Goal: Information Seeking & Learning: Learn about a topic

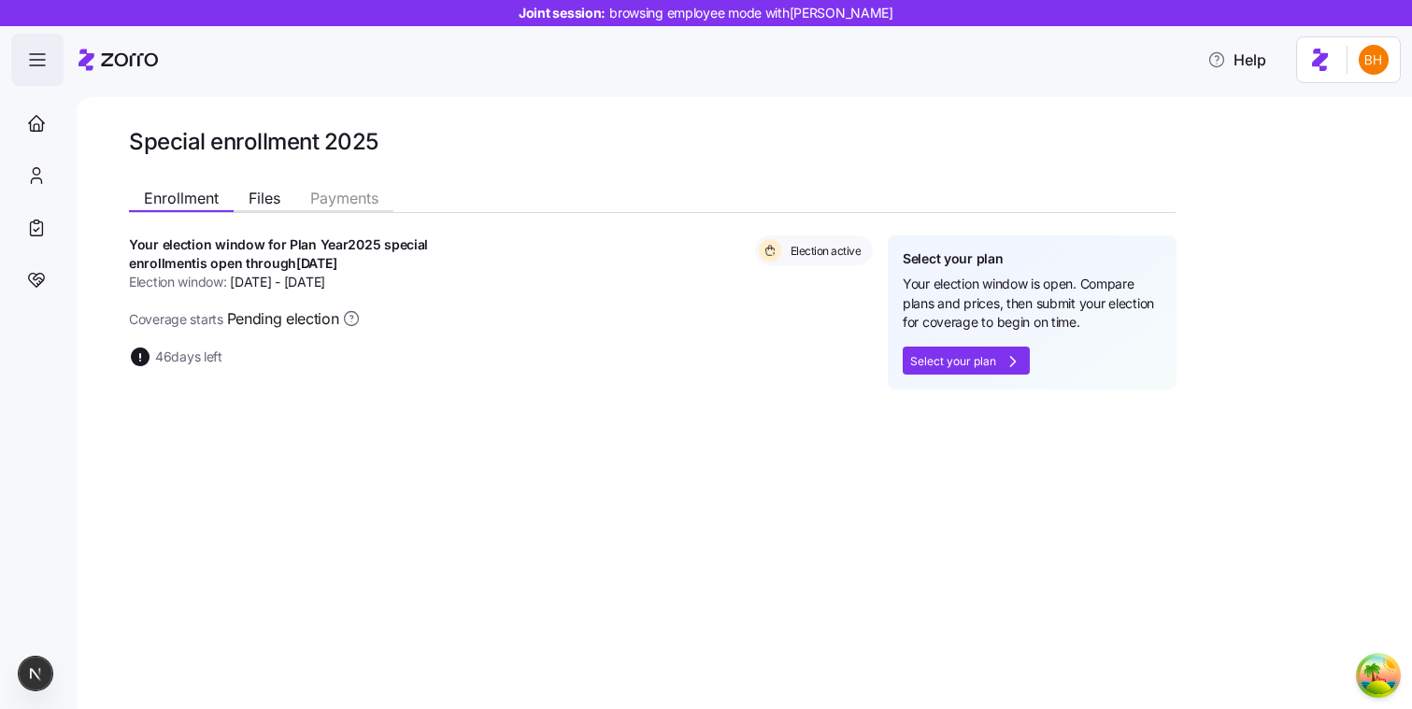
click at [42, 72] on span "button" at bounding box center [37, 60] width 50 height 50
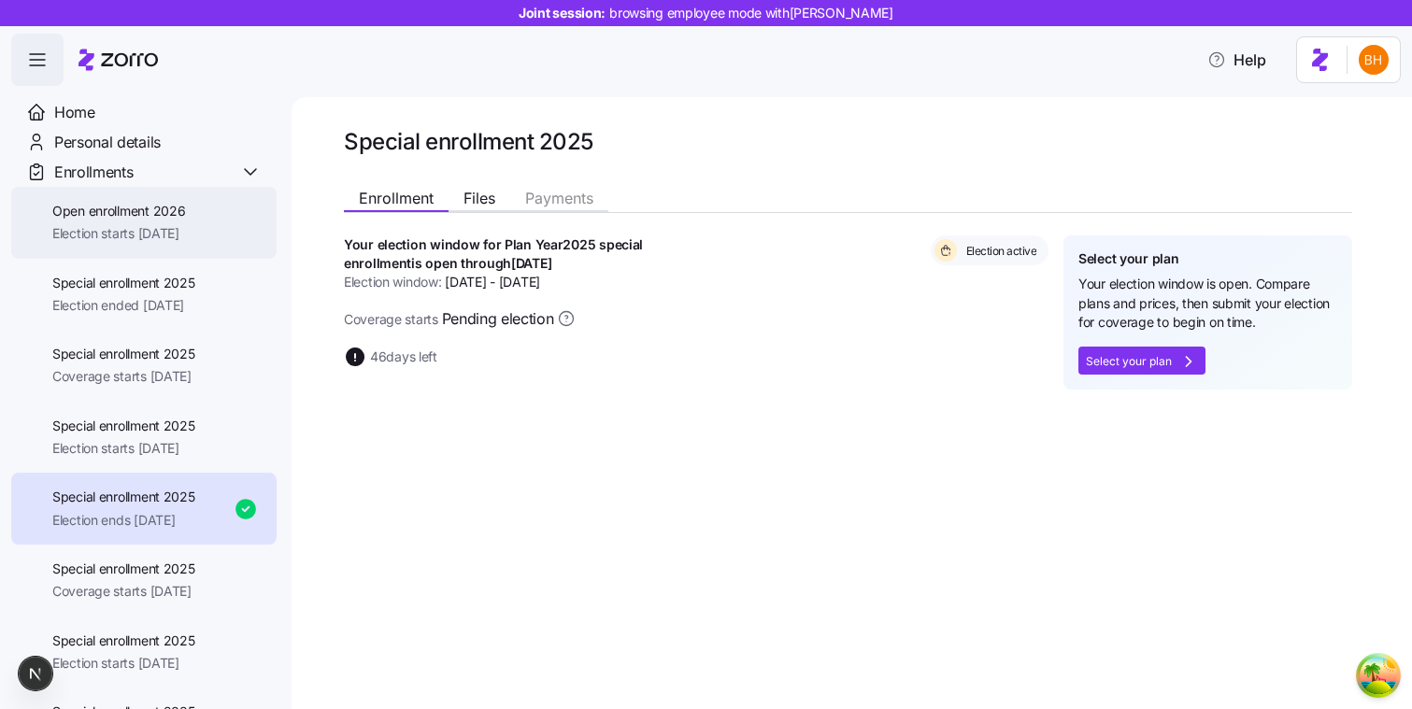
click at [82, 216] on span "Open enrollment 2026" at bounding box center [118, 211] width 133 height 19
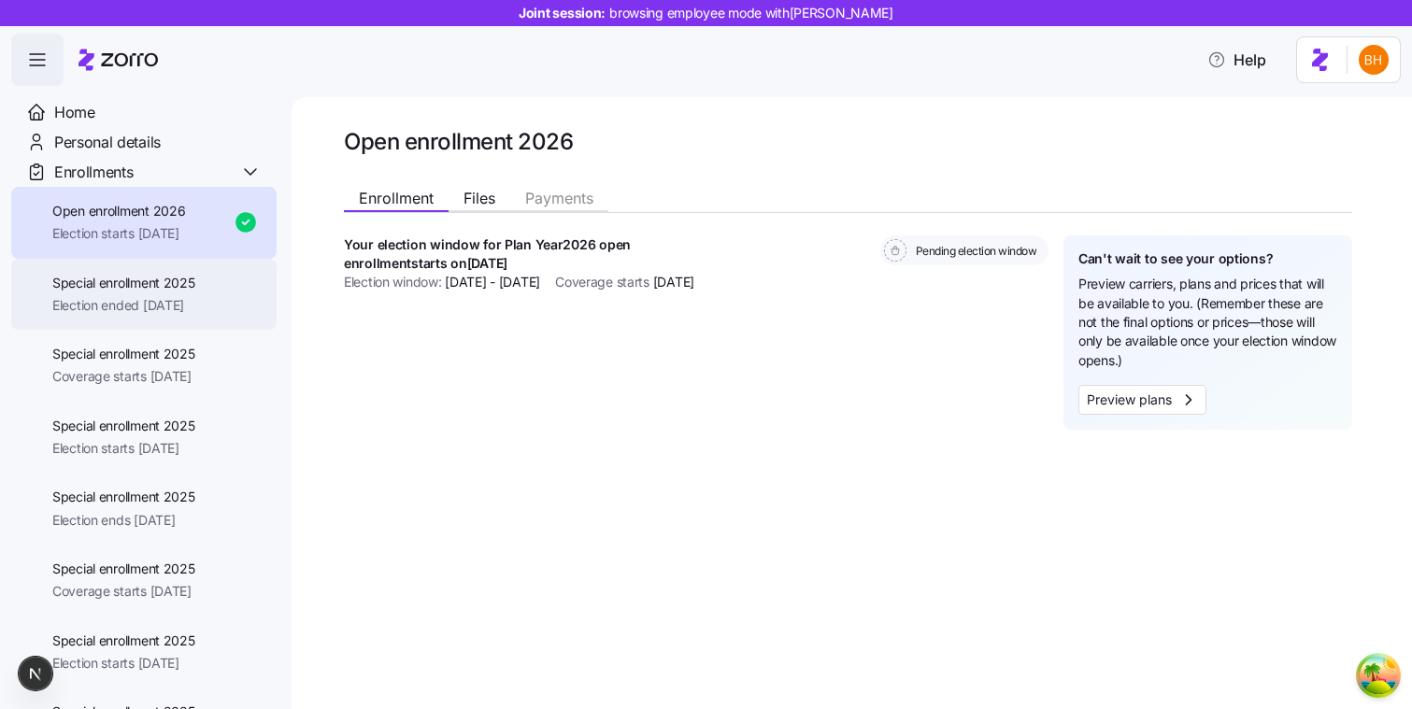
click at [124, 300] on span "Election ended 08/16/2025" at bounding box center [123, 305] width 143 height 19
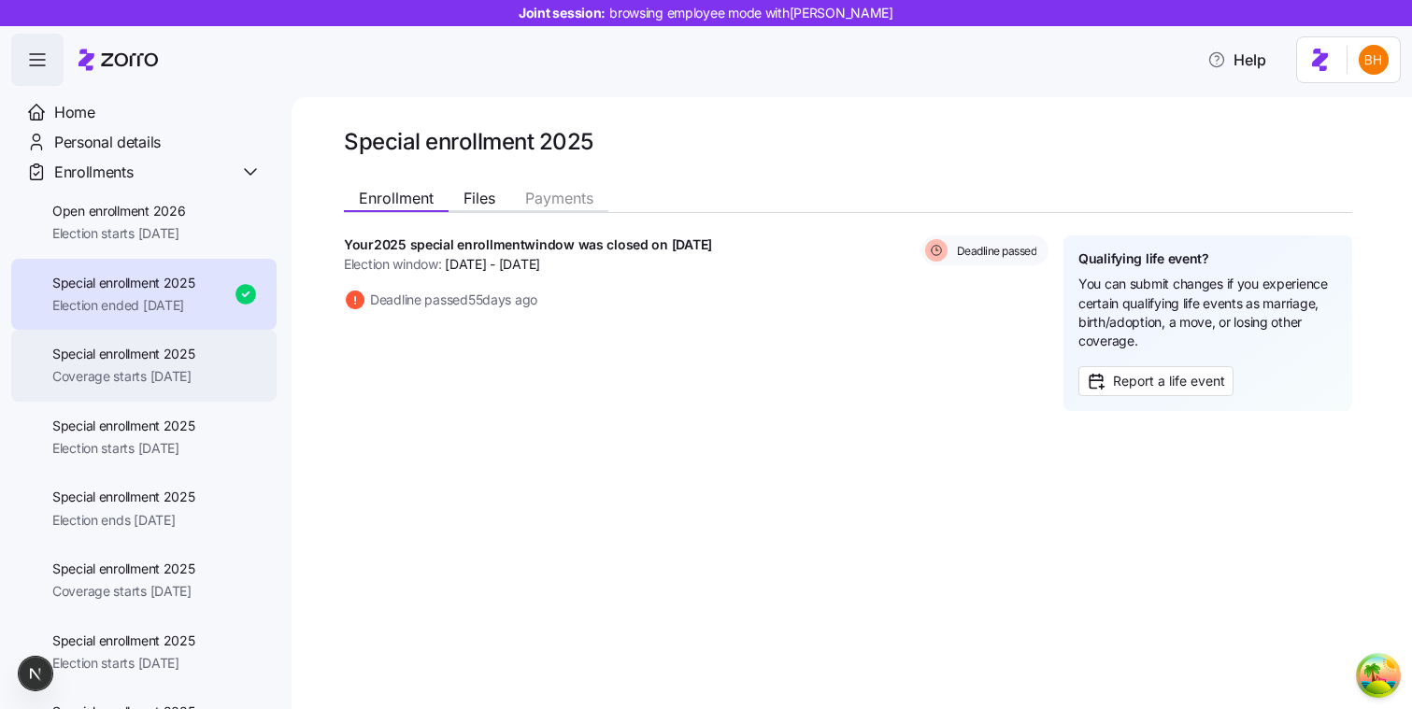
click at [120, 343] on div "Special enrollment 2025 Coverage starts 12/01/2025" at bounding box center [143, 366] width 265 height 72
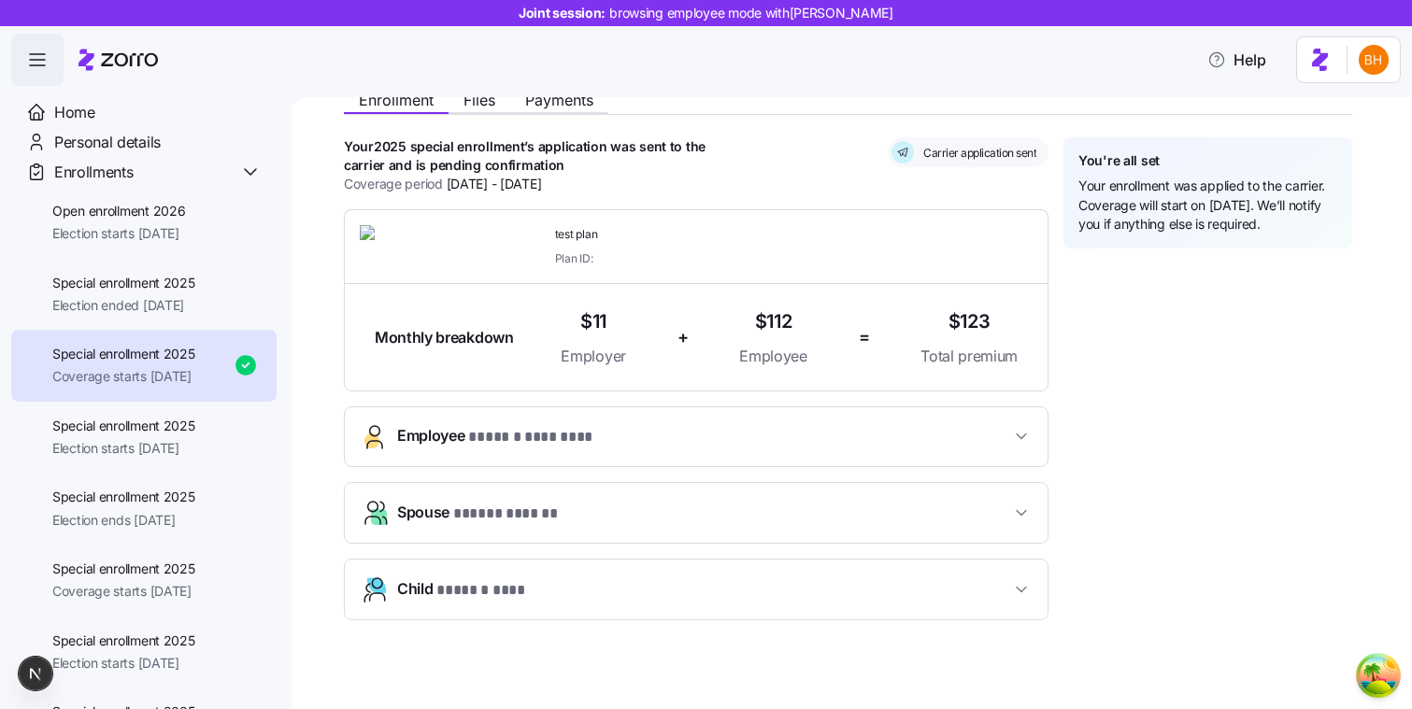
scroll to position [121, 0]
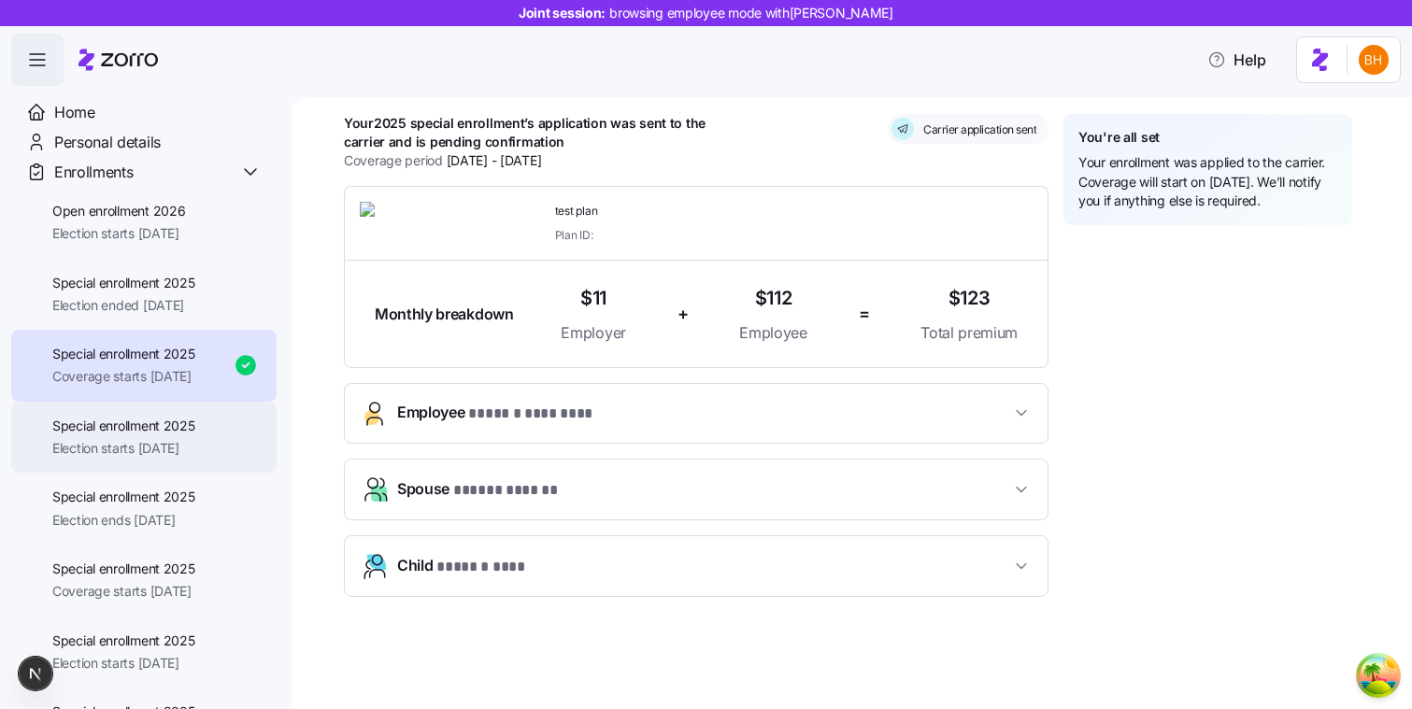
click at [182, 461] on div "Special enrollment 2025 Election starts 11/06/2025" at bounding box center [143, 438] width 265 height 72
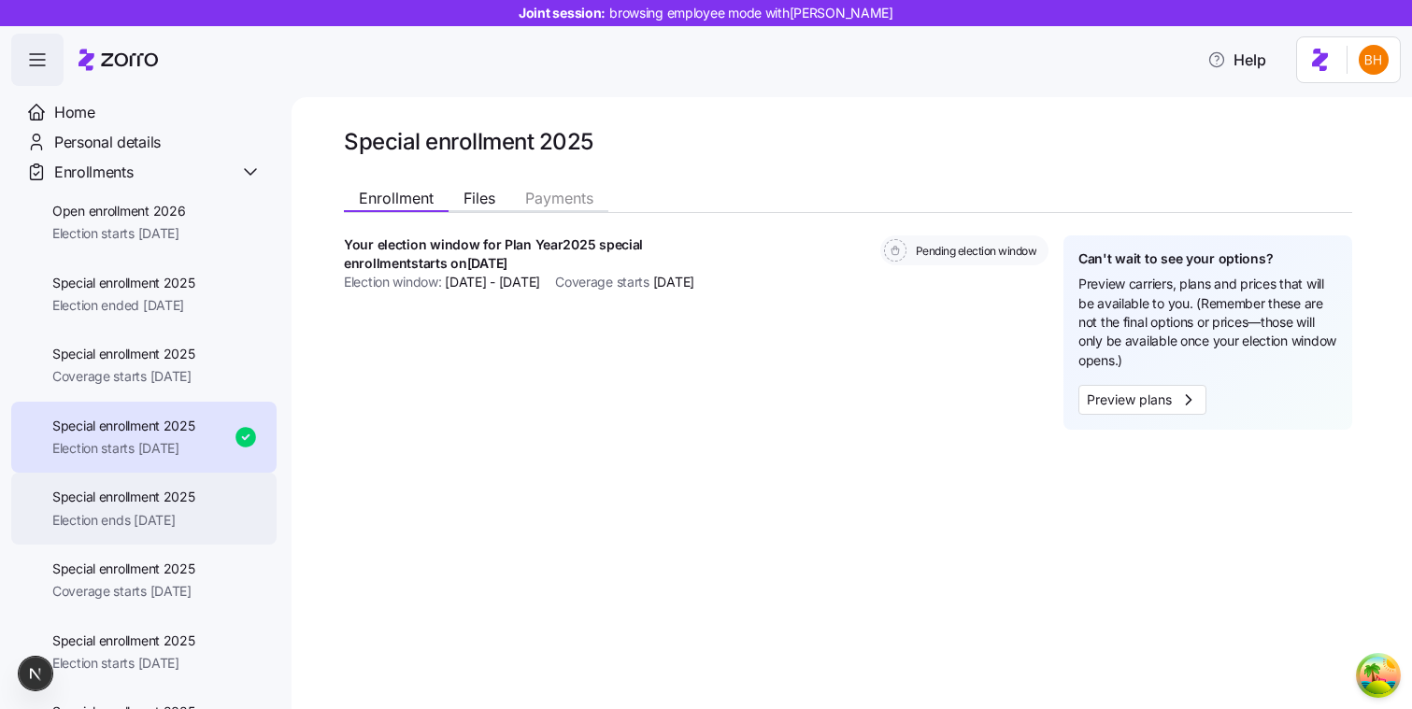
click at [157, 493] on span "Special enrollment 2025" at bounding box center [123, 497] width 143 height 19
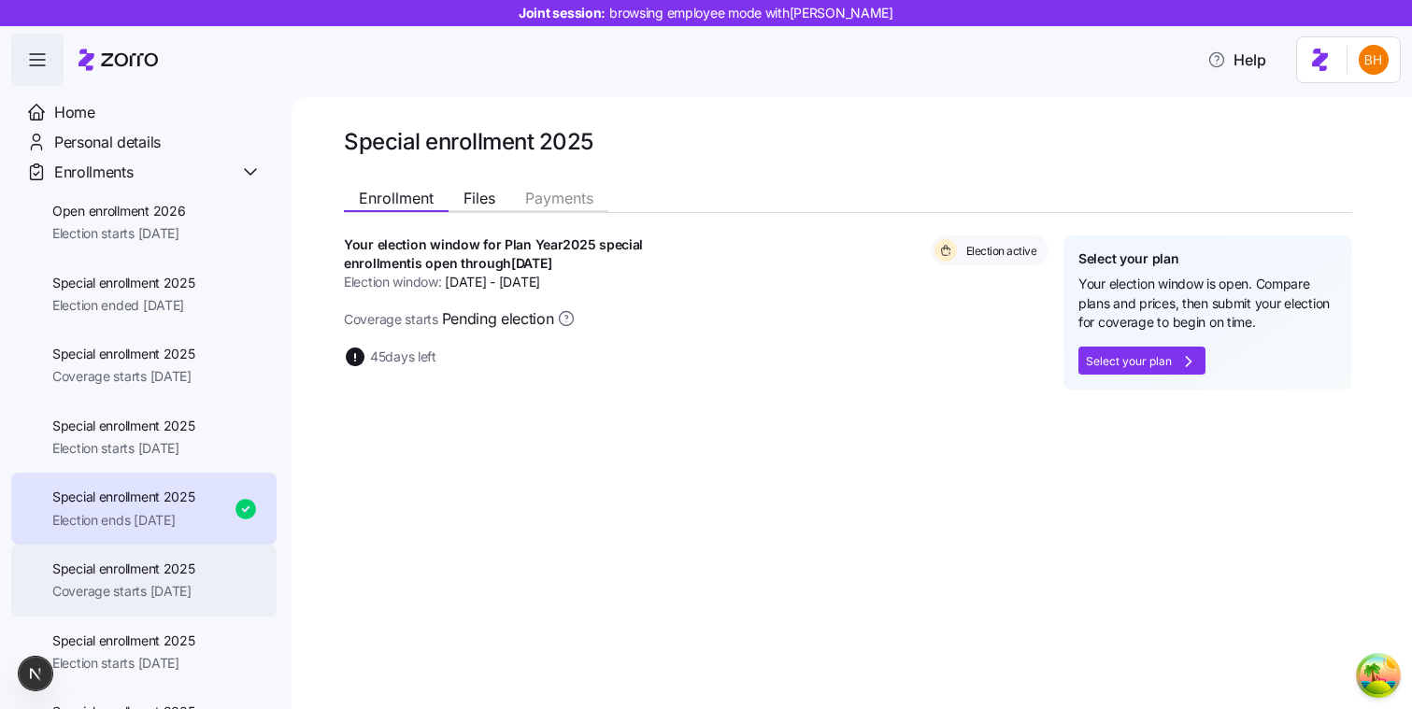
click at [142, 557] on div "Special enrollment 2025 Coverage starts 11/01/2025" at bounding box center [143, 581] width 265 height 72
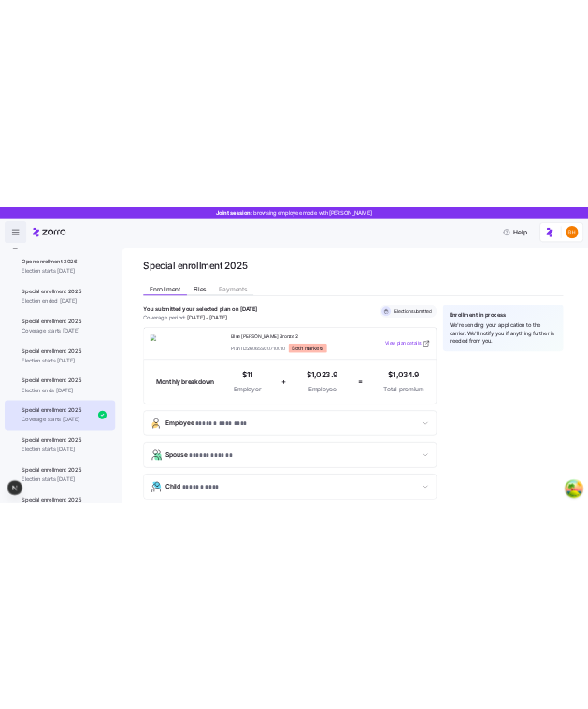
scroll to position [87, 0]
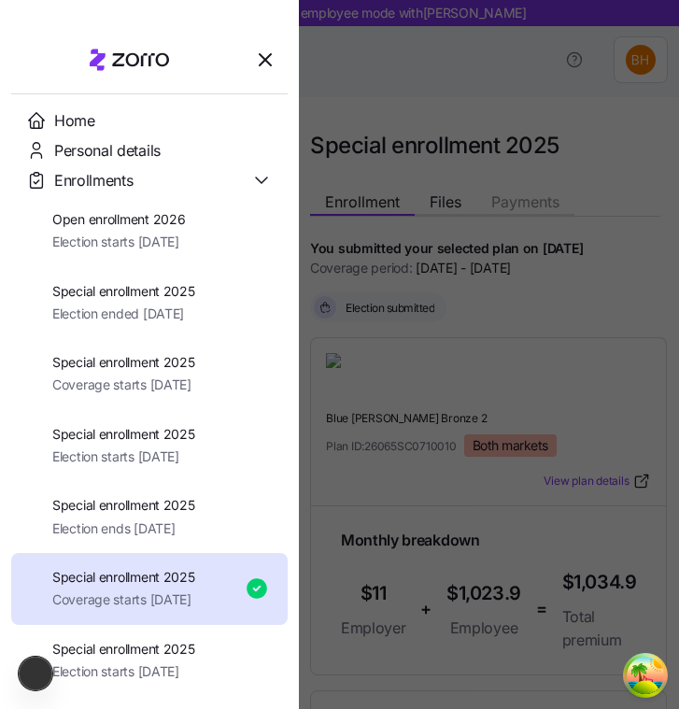
click at [414, 500] on div at bounding box center [339, 354] width 679 height 709
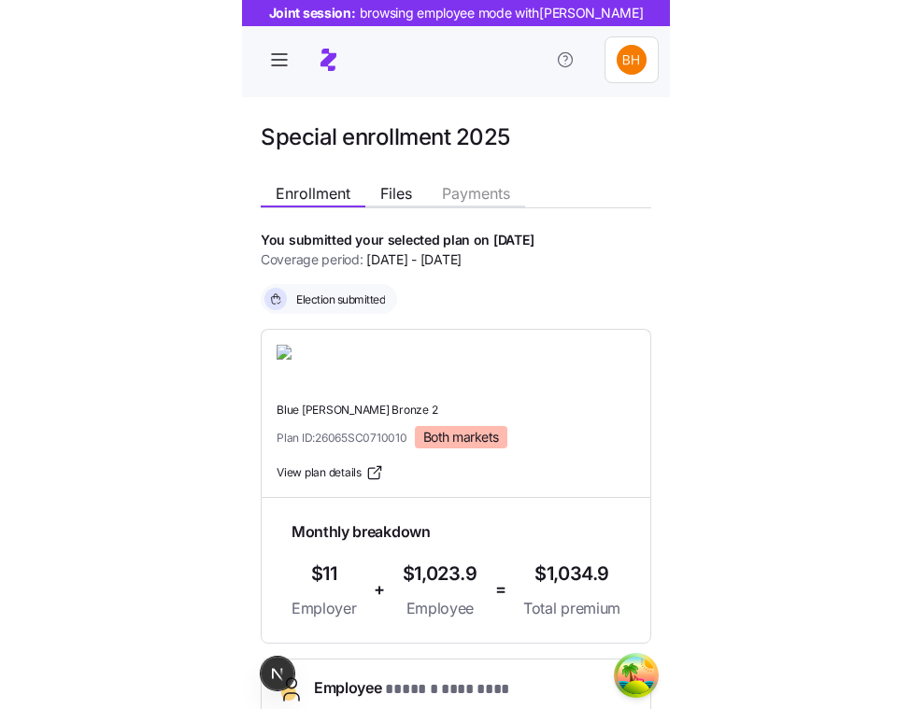
scroll to position [6, 0]
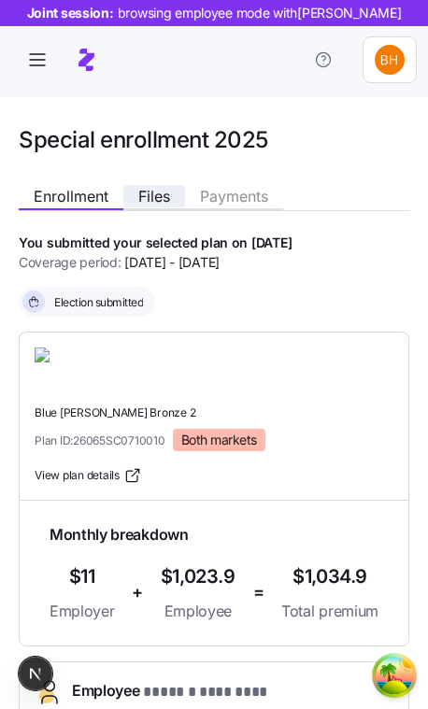
click at [160, 201] on span "Files" at bounding box center [154, 196] width 32 height 15
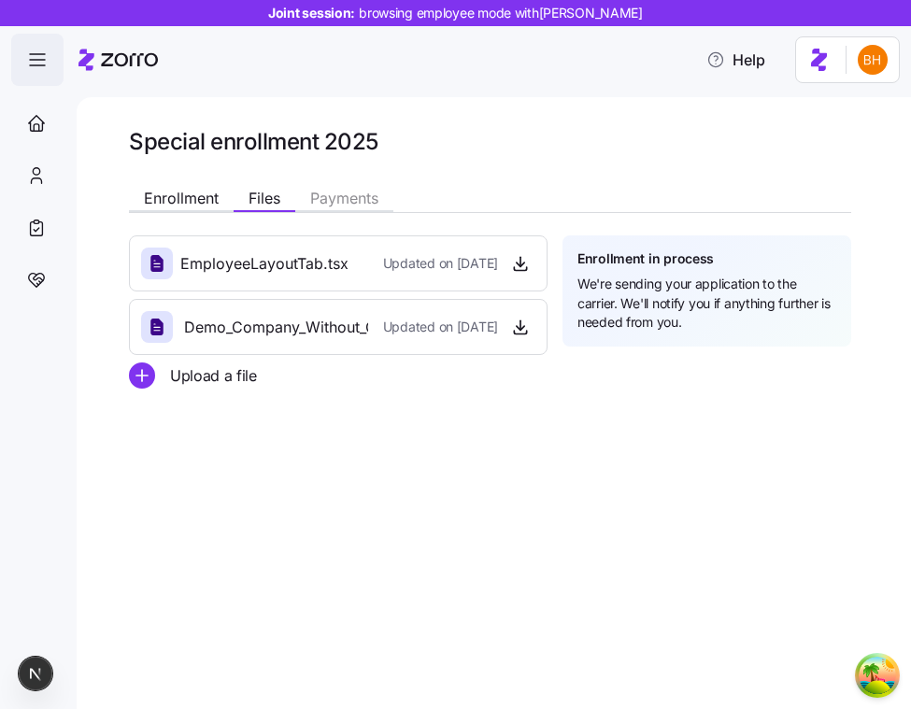
click at [26, 61] on icon "button" at bounding box center [37, 60] width 22 height 22
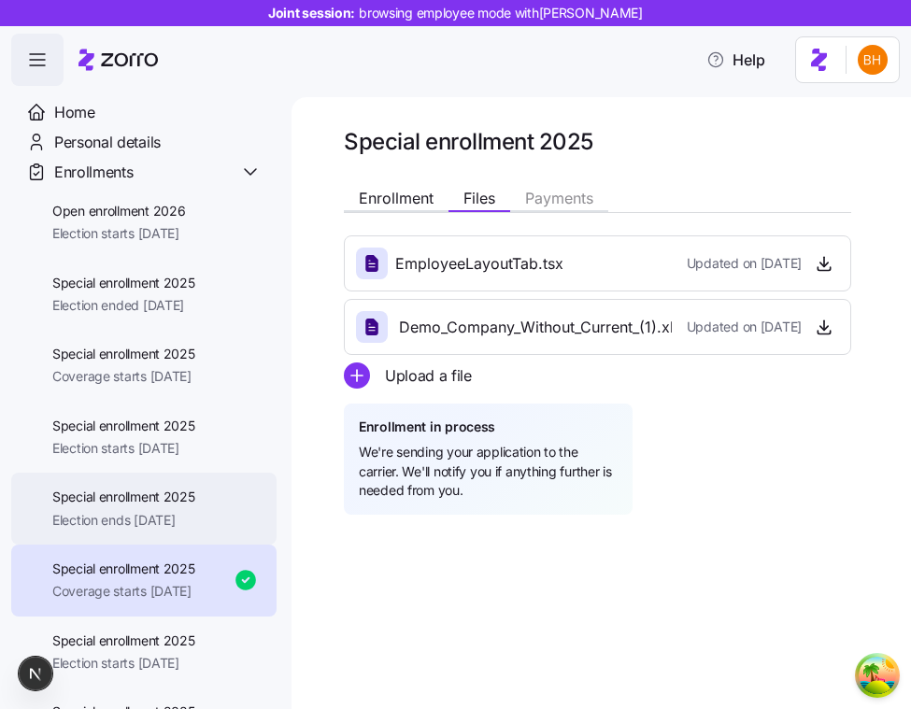
click at [162, 503] on span "Special enrollment 2025" at bounding box center [123, 497] width 143 height 19
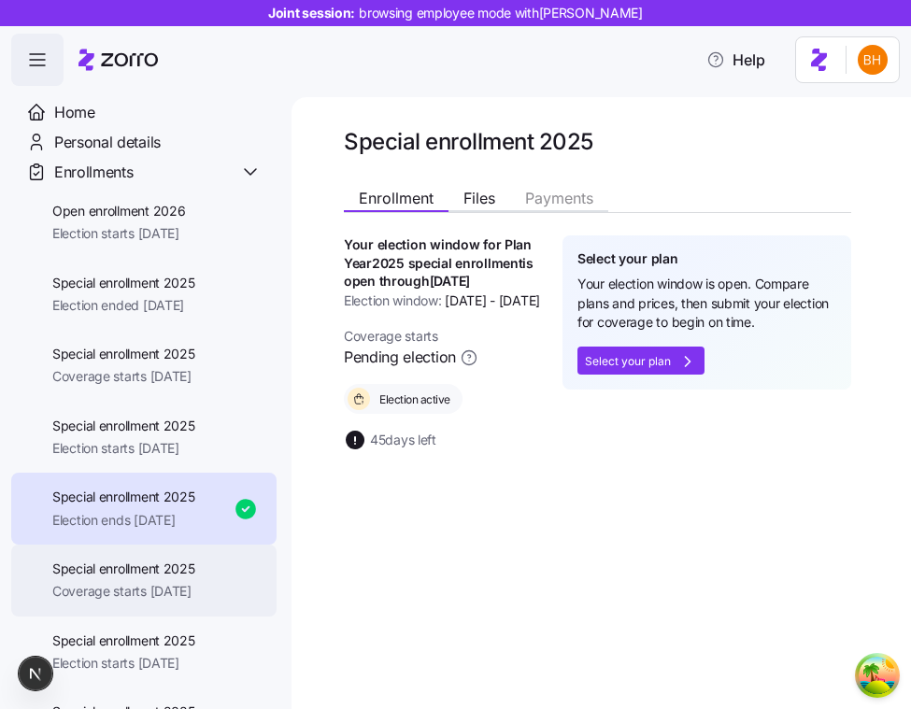
click at [170, 591] on span "Coverage starts 11/01/2025" at bounding box center [123, 591] width 143 height 19
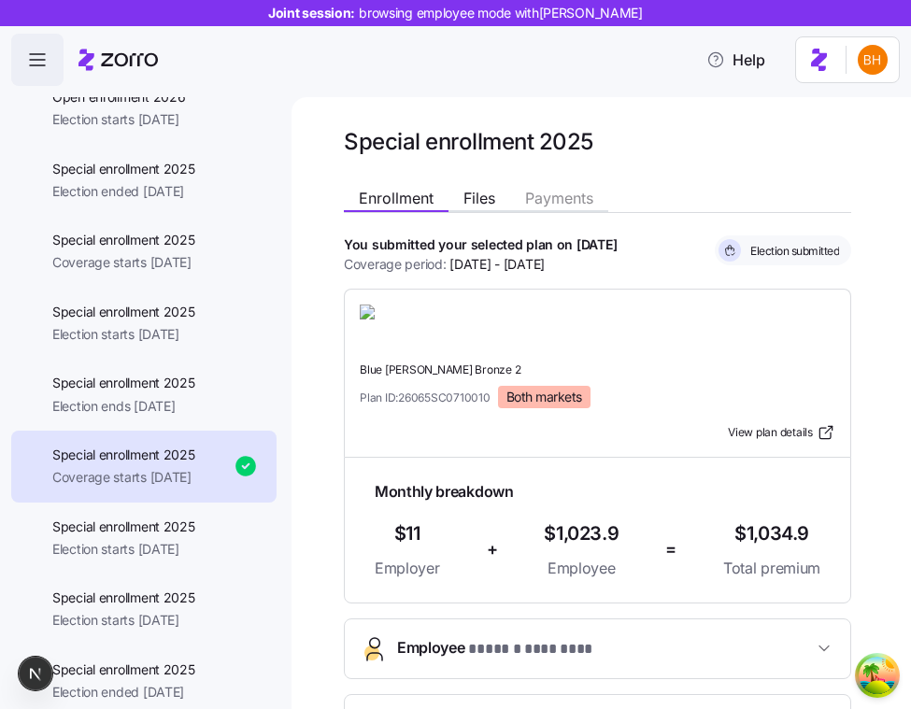
scroll to position [122, 0]
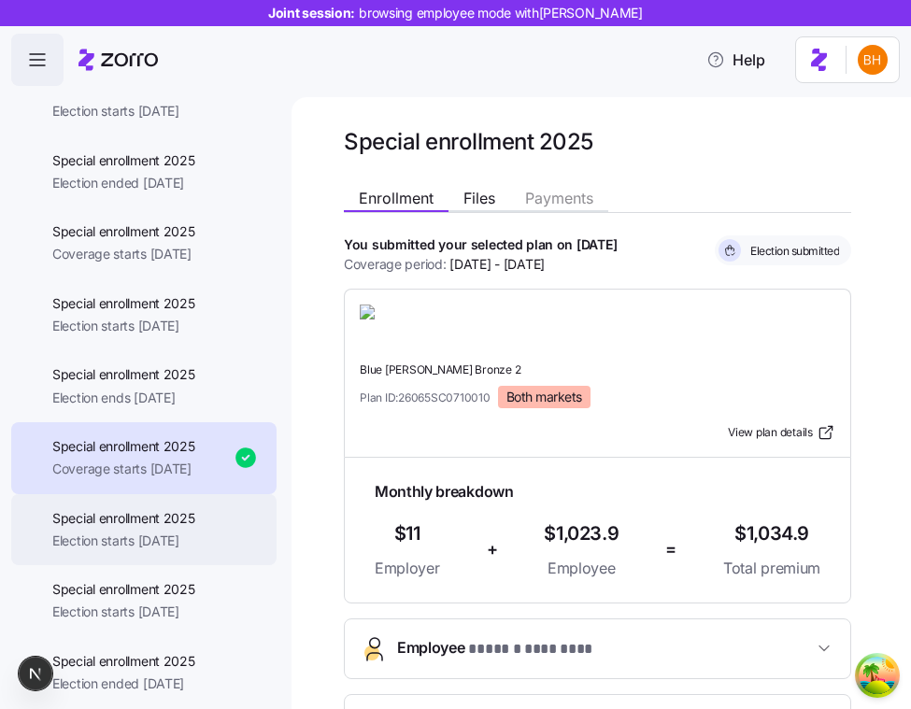
click at [178, 544] on span "Election starts 09/01/2025" at bounding box center [123, 541] width 143 height 19
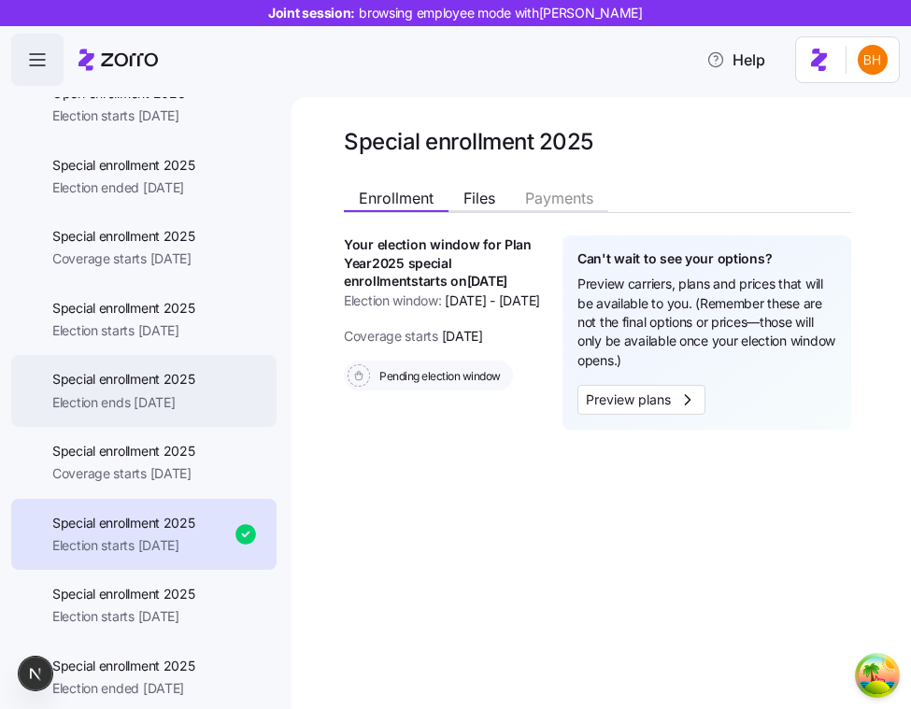
scroll to position [125, 0]
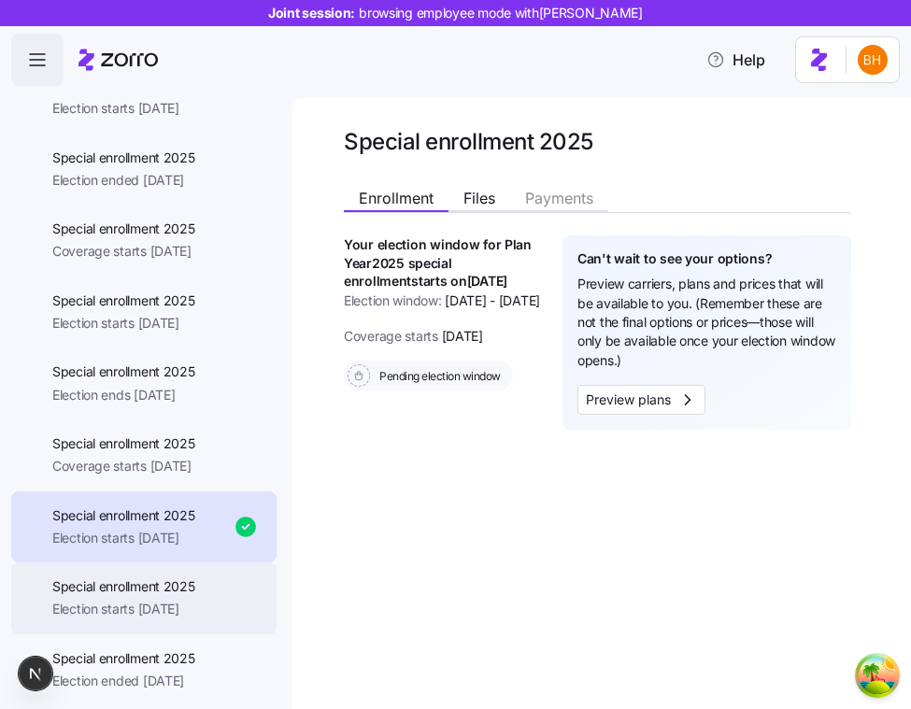
click at [206, 613] on div "Special enrollment 2025 Election starts 10/01/2025" at bounding box center [143, 599] width 265 height 72
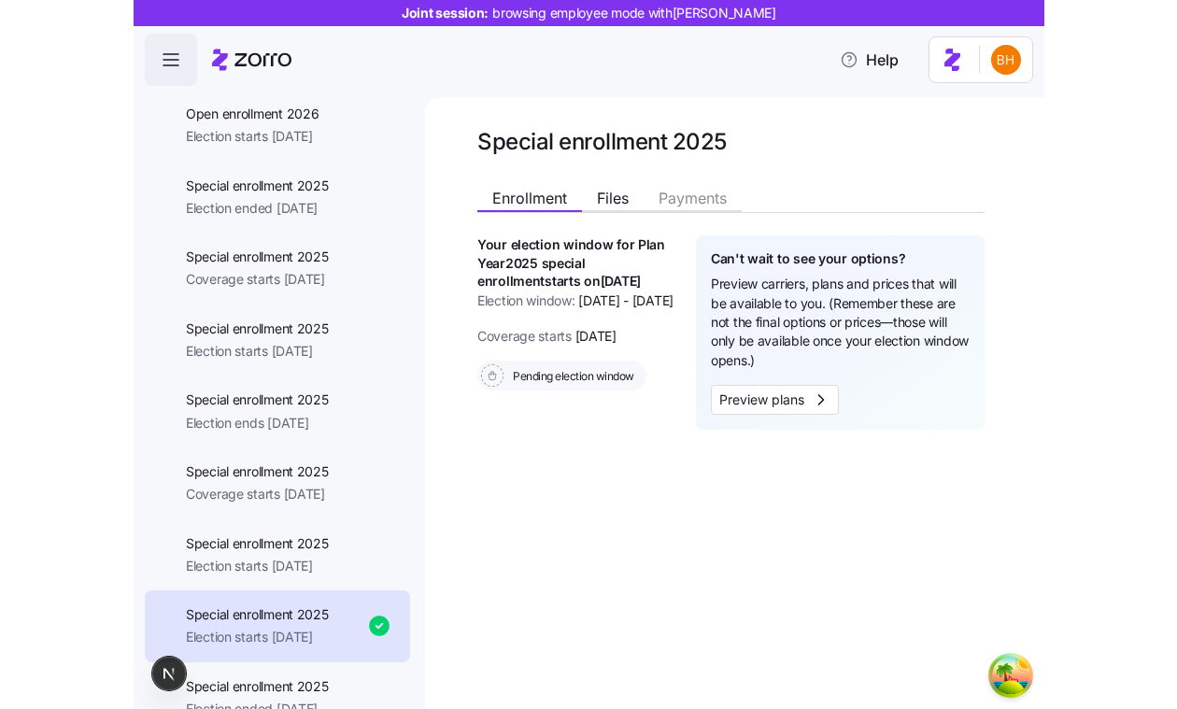
scroll to position [115, 0]
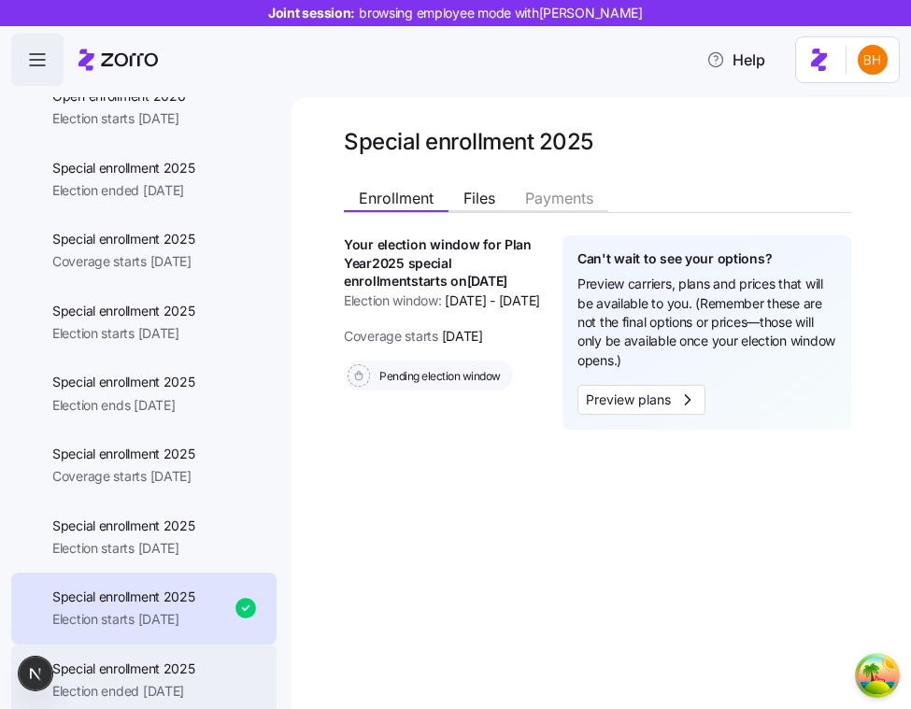
click at [216, 658] on div "Special enrollment 2025 Election ended 08/02/2025" at bounding box center [143, 681] width 265 height 72
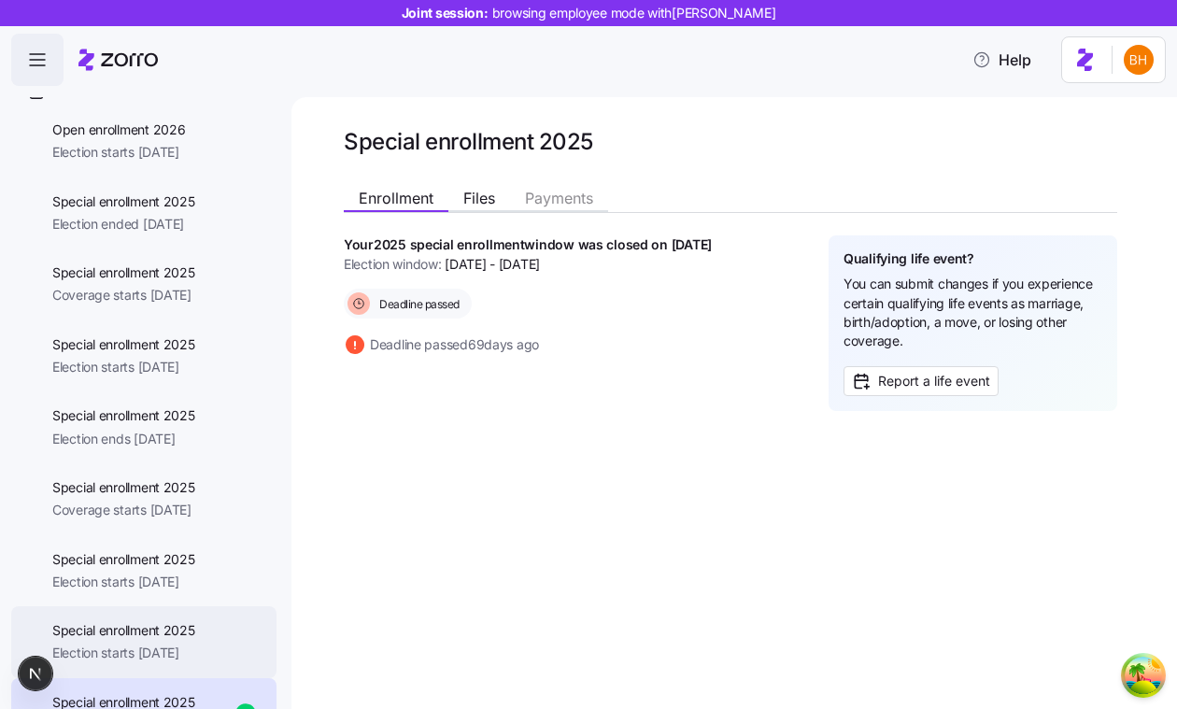
scroll to position [125, 0]
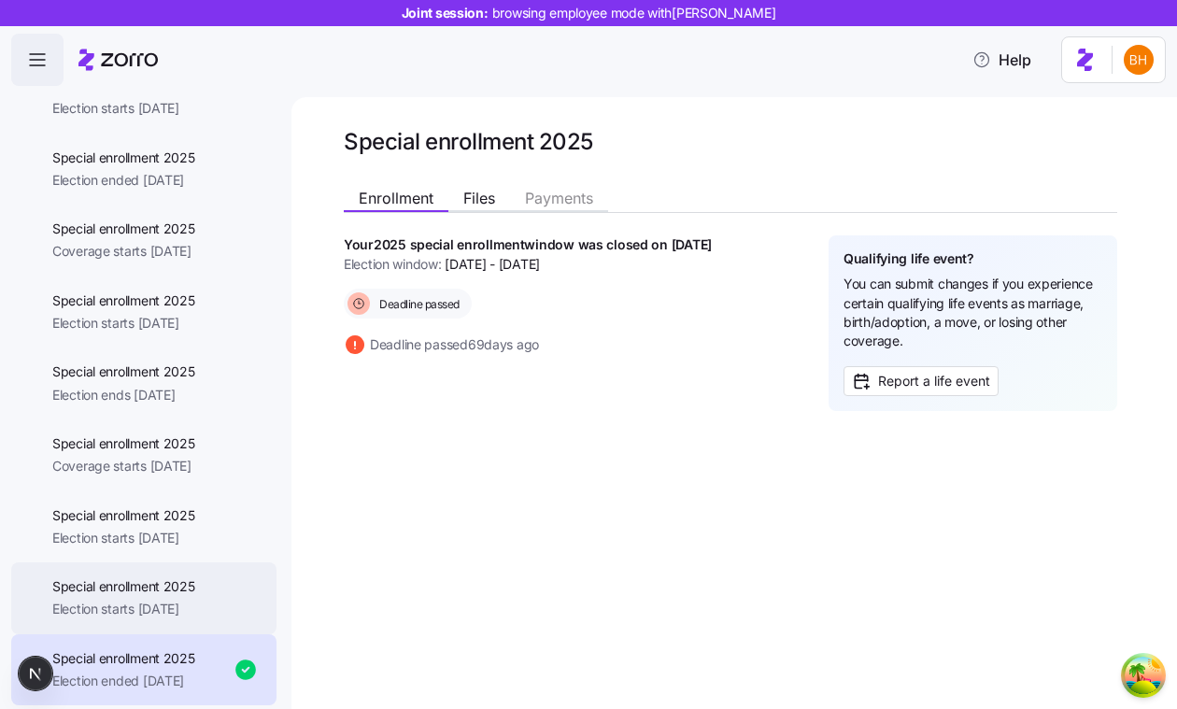
click at [150, 618] on span "Election starts 10/01/2025" at bounding box center [123, 609] width 143 height 19
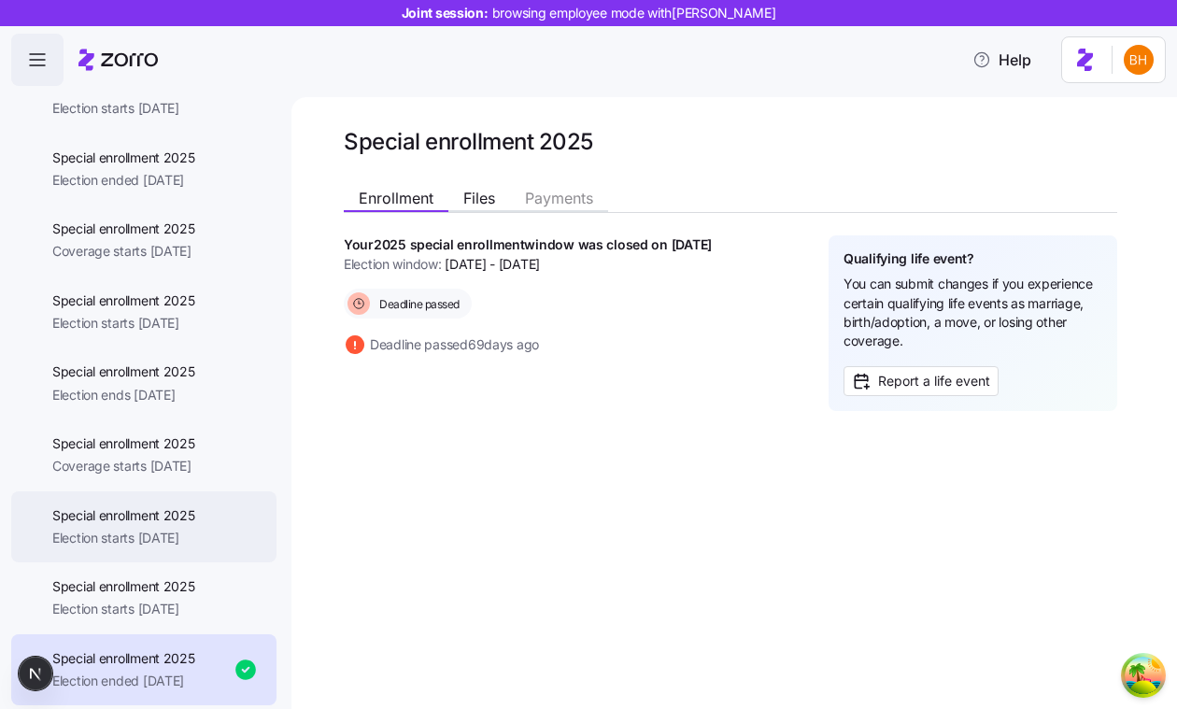
click at [155, 517] on span "Special enrollment 2025" at bounding box center [123, 515] width 143 height 19
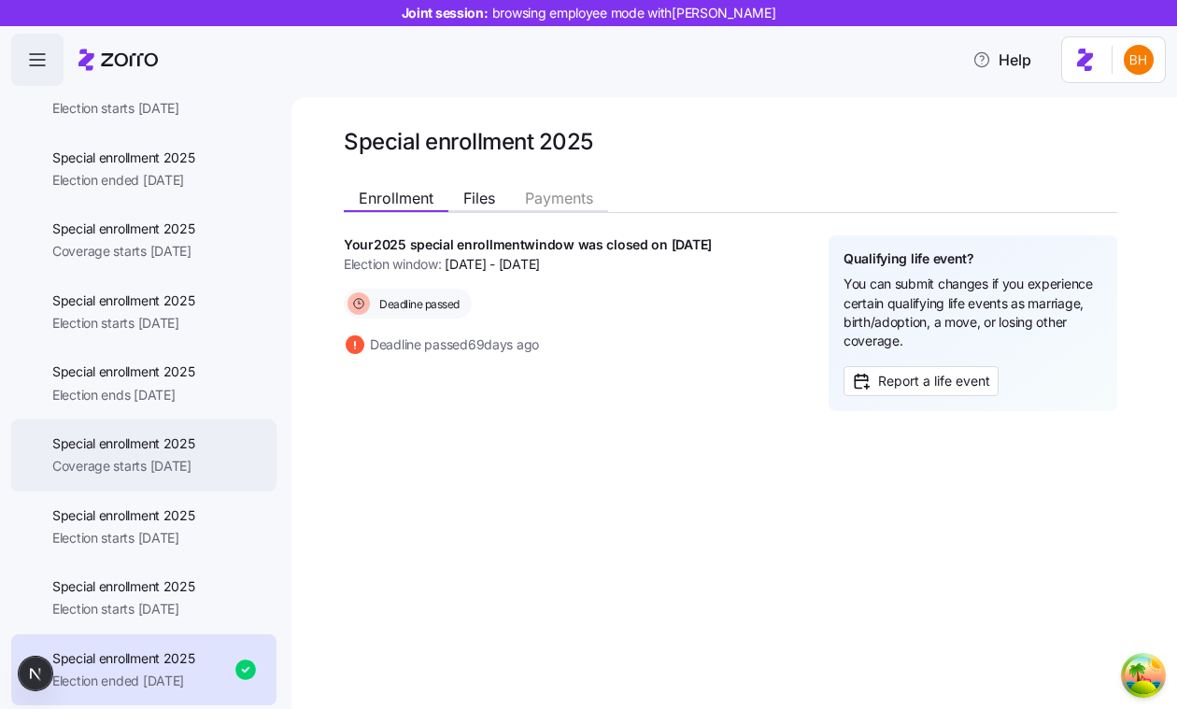
click at [158, 458] on span "Coverage starts 11/01/2025" at bounding box center [123, 466] width 143 height 19
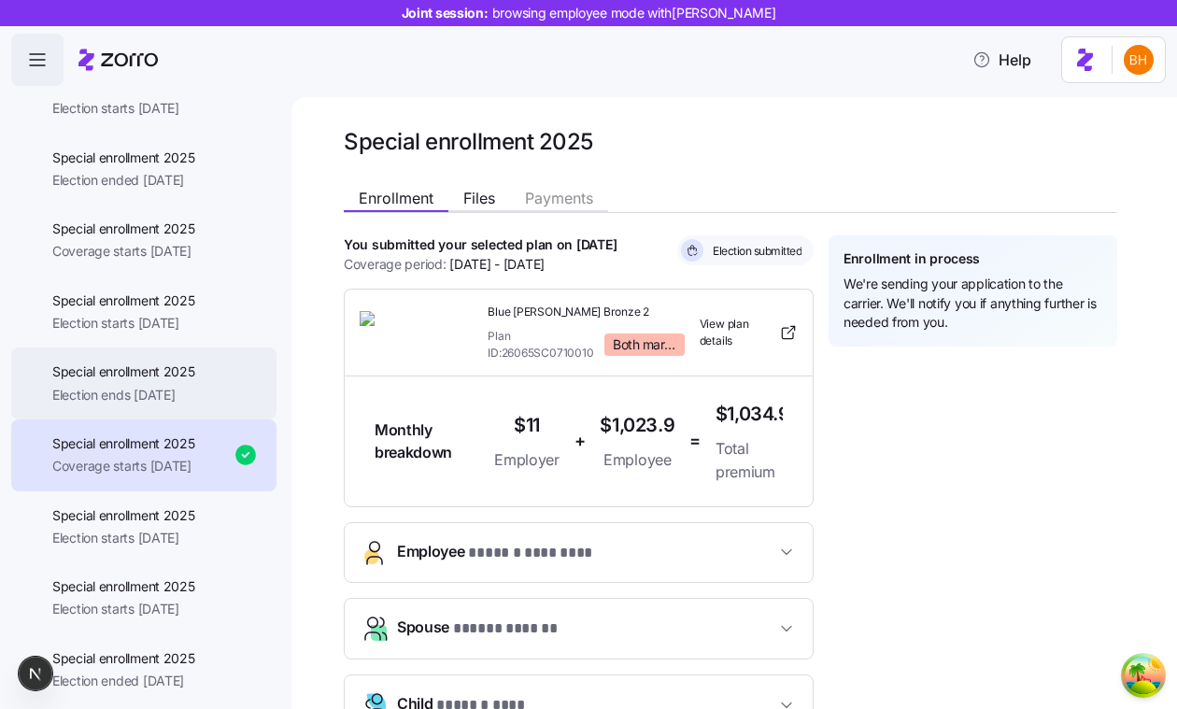
click at [161, 387] on span "Election ends 11/25/2025" at bounding box center [123, 395] width 143 height 19
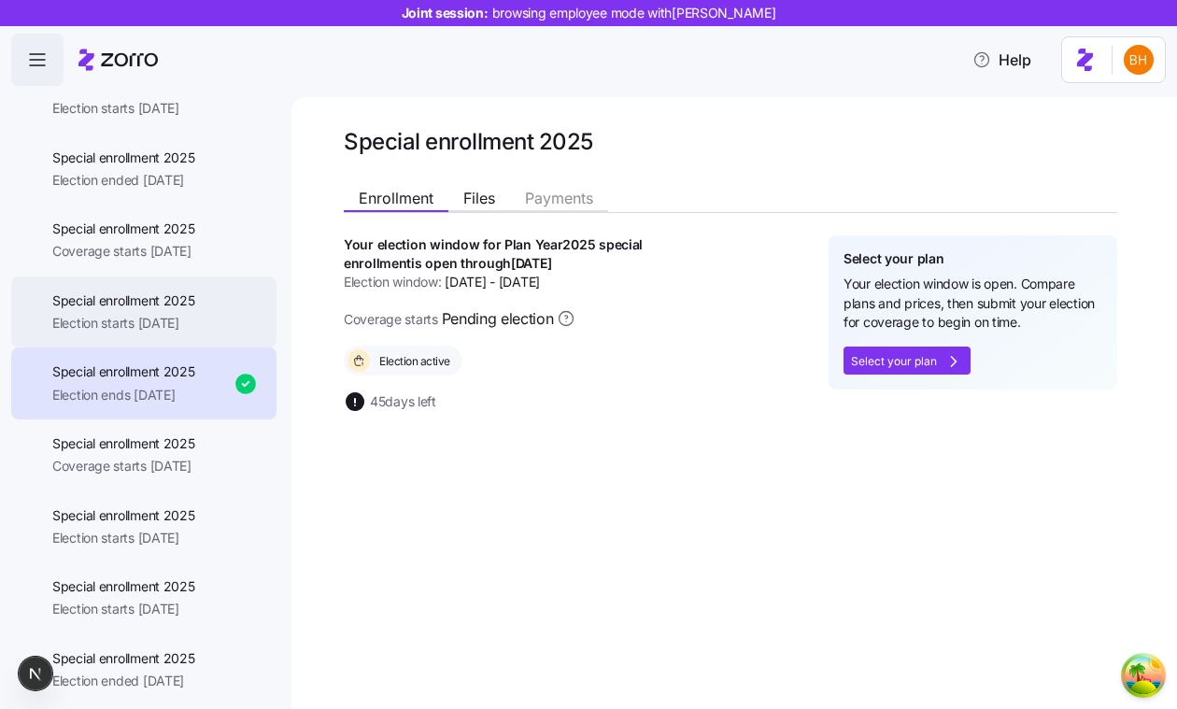
click at [164, 329] on span "Election starts 11/06/2025" at bounding box center [123, 323] width 143 height 19
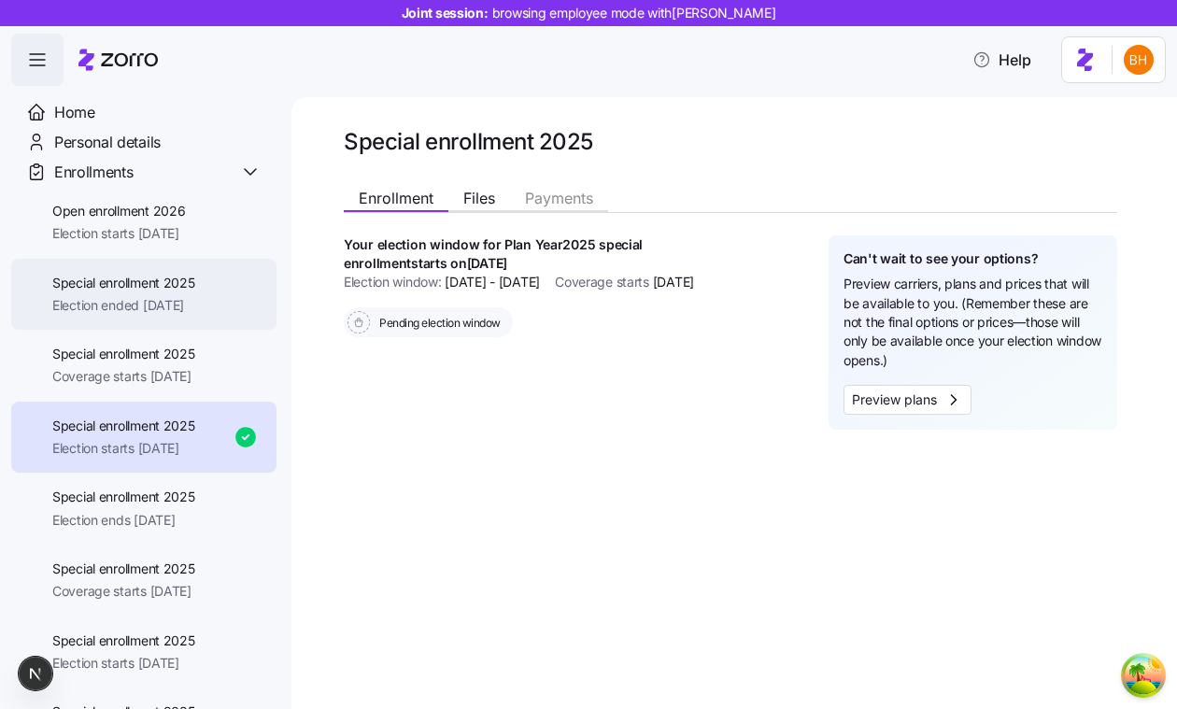
click at [163, 278] on span "Special enrollment 2025" at bounding box center [123, 283] width 143 height 19
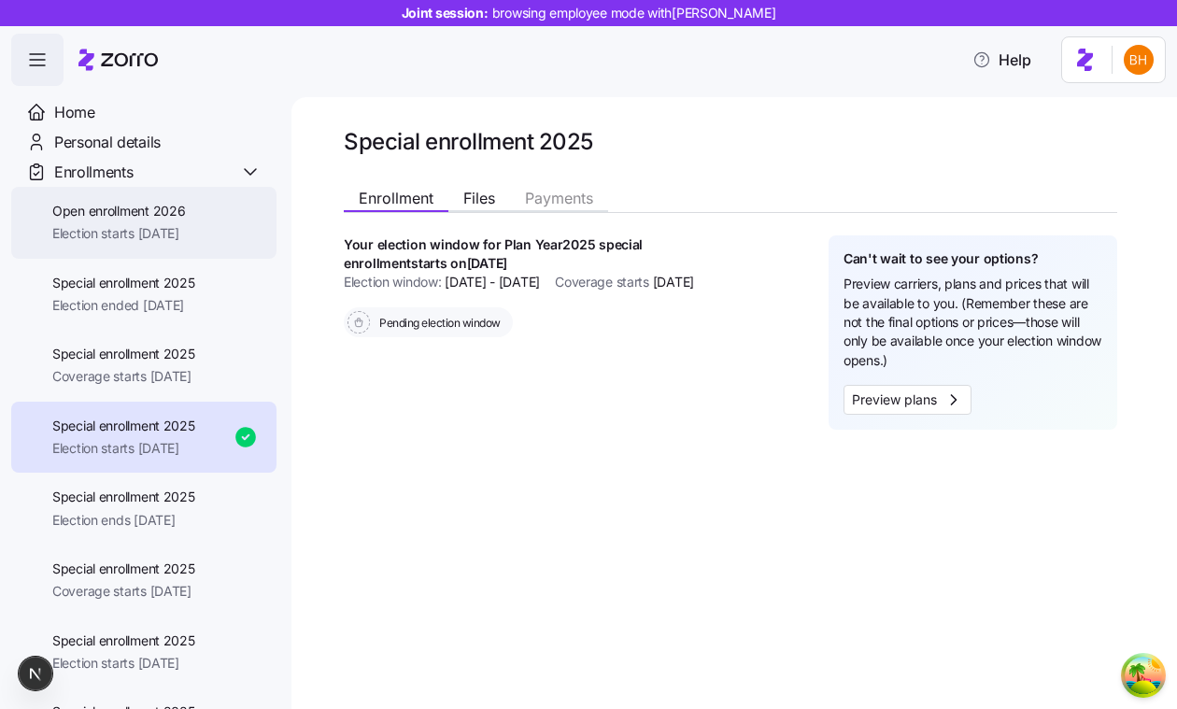
click at [165, 247] on div "Open enrollment 2026 Election starts 11/01/2025" at bounding box center [143, 223] width 265 height 72
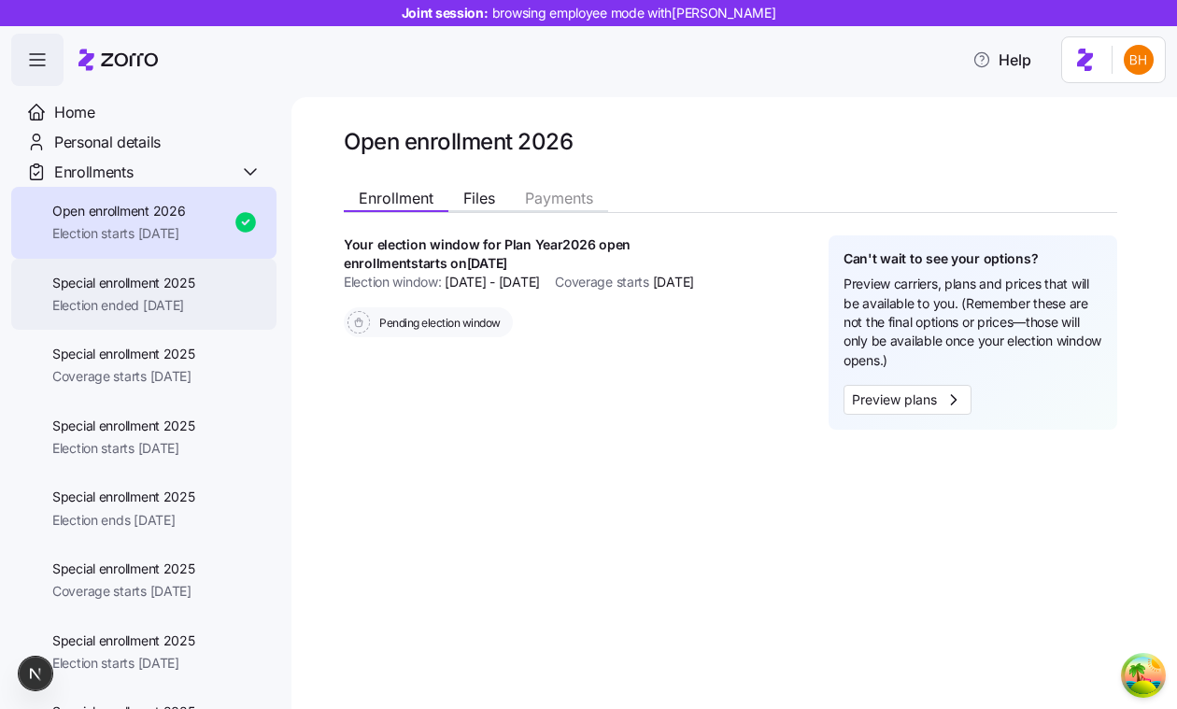
click at [188, 292] on div "Special enrollment 2025 Election ended 08/16/2025" at bounding box center [123, 295] width 143 height 42
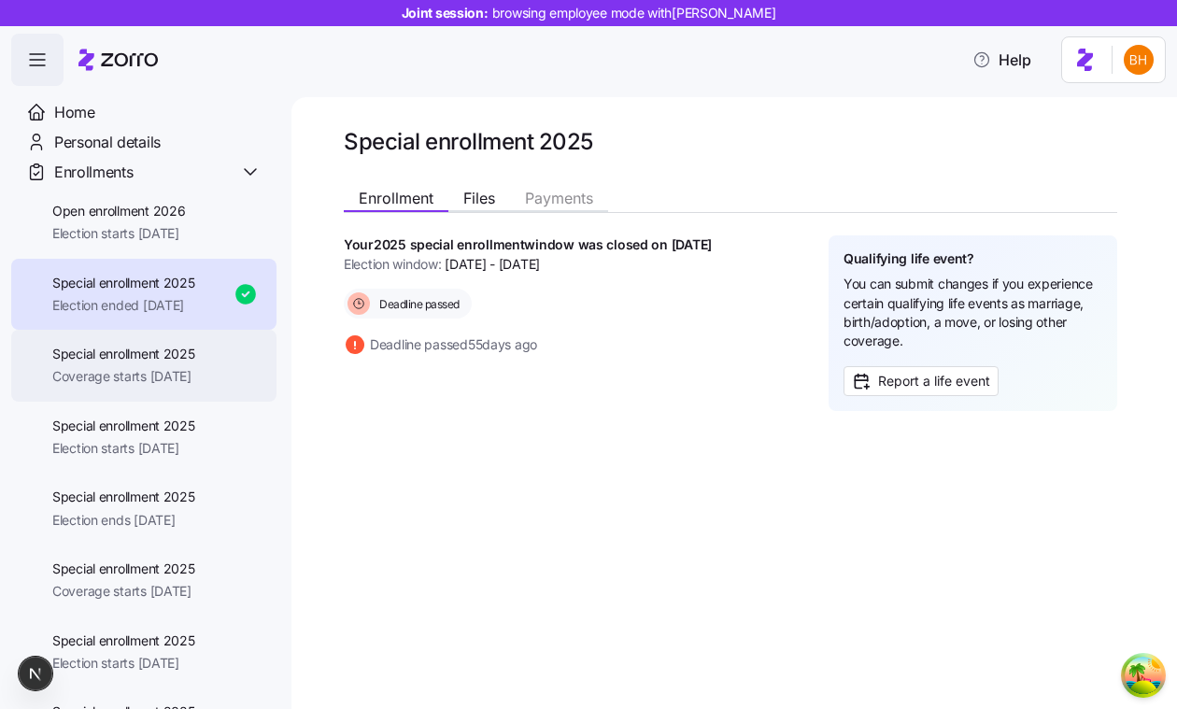
click at [194, 349] on span "Special enrollment 2025" at bounding box center [123, 354] width 143 height 19
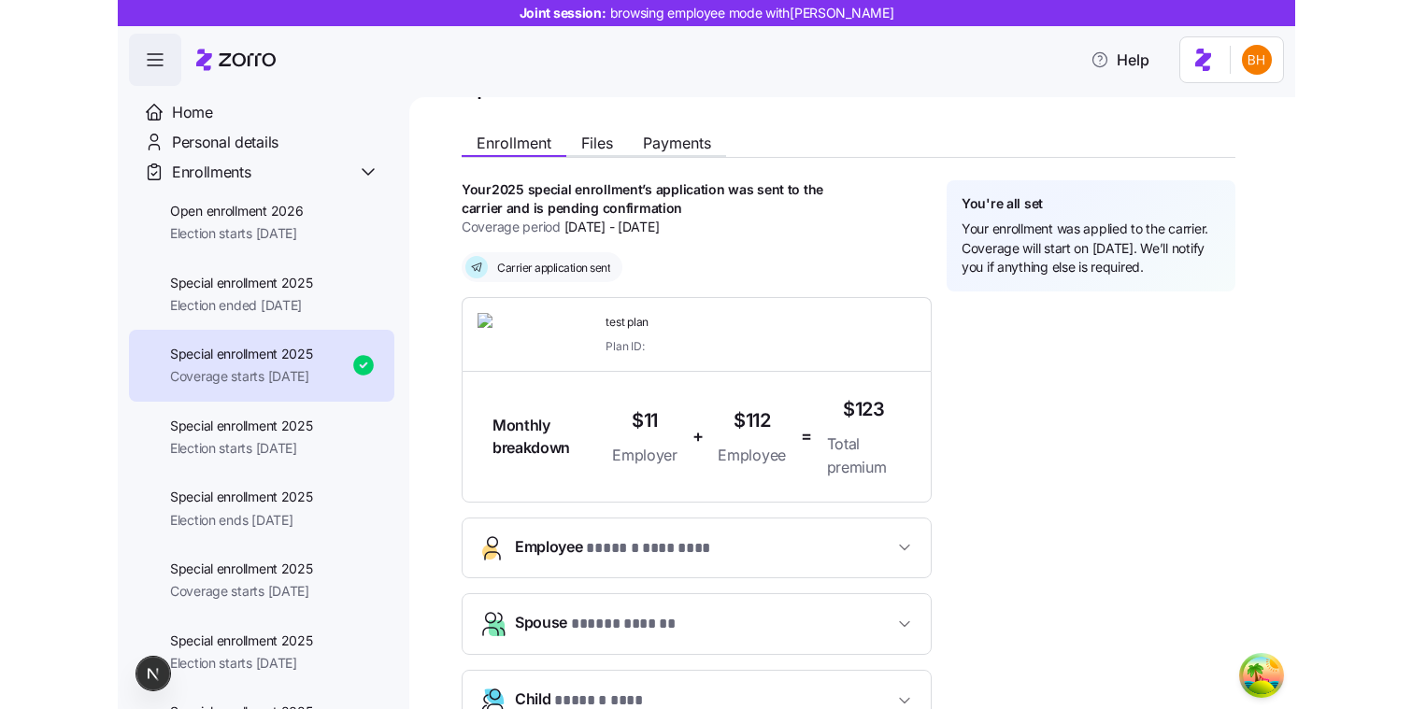
scroll to position [60, 0]
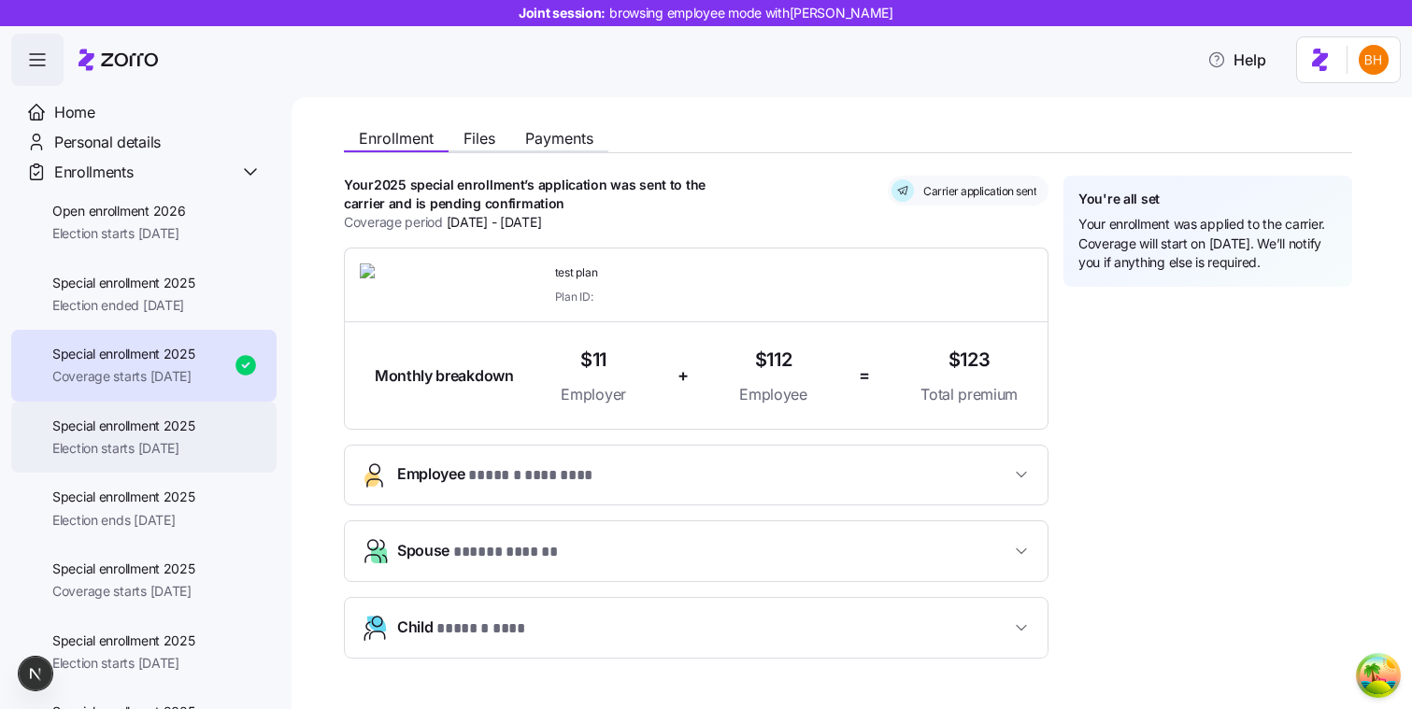
click at [182, 448] on span "Election starts 11/06/2025" at bounding box center [123, 448] width 143 height 19
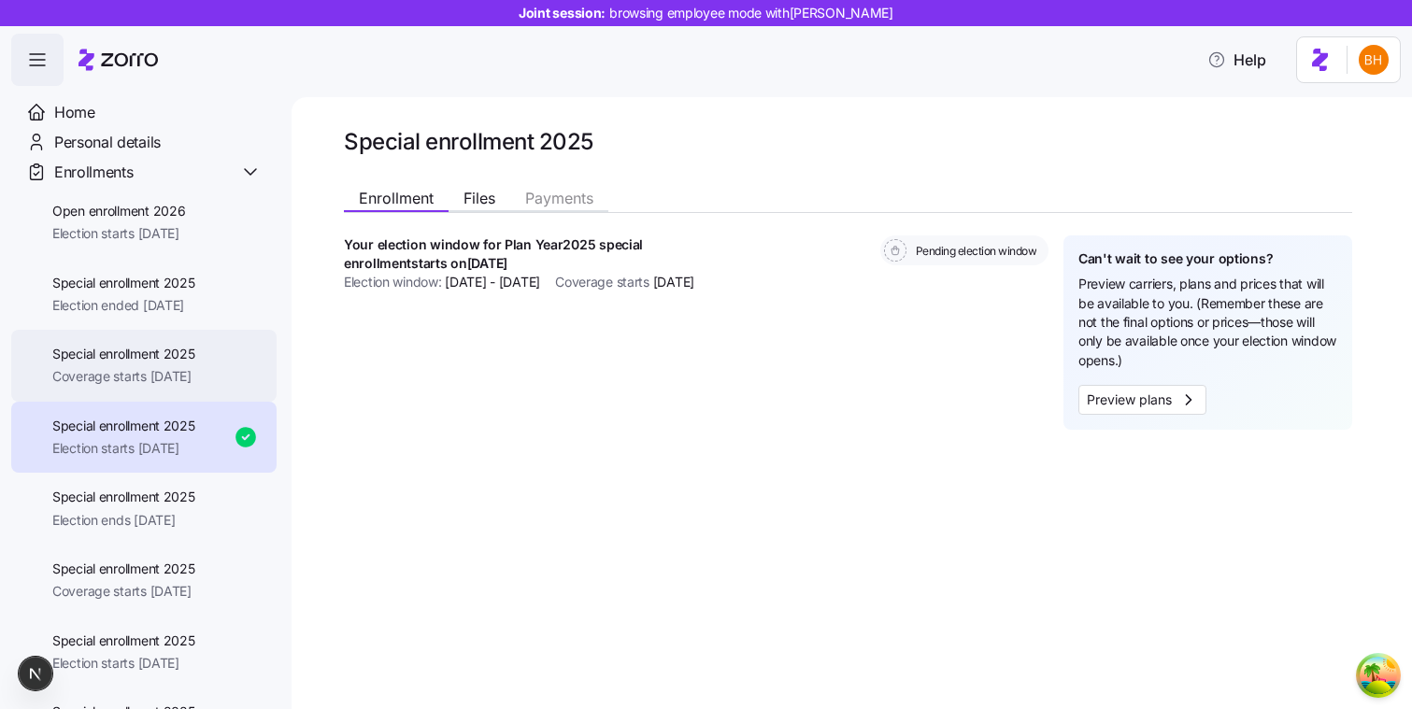
click at [185, 366] on div "Special enrollment 2025 Coverage starts 12/01/2025" at bounding box center [123, 366] width 143 height 42
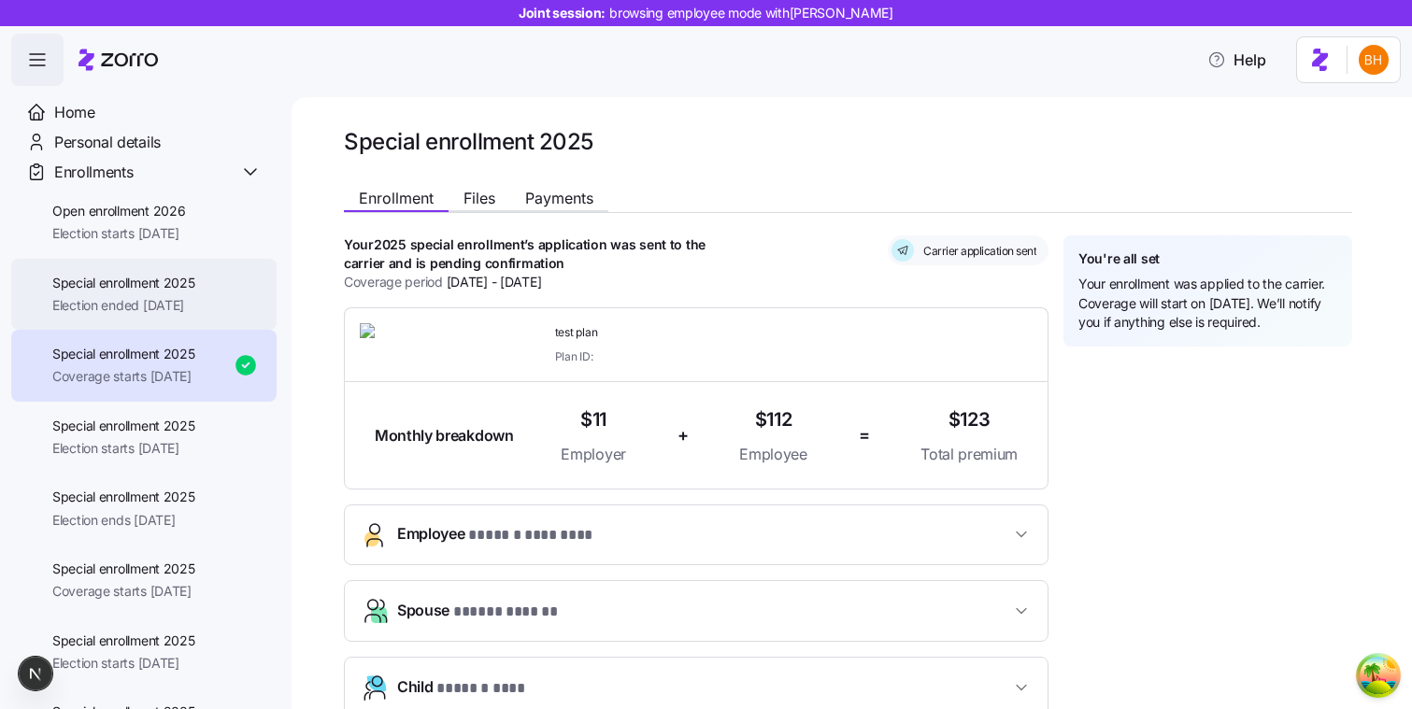
click at [164, 323] on div "Special enrollment 2025 Election ended 08/16/2025" at bounding box center [143, 295] width 265 height 72
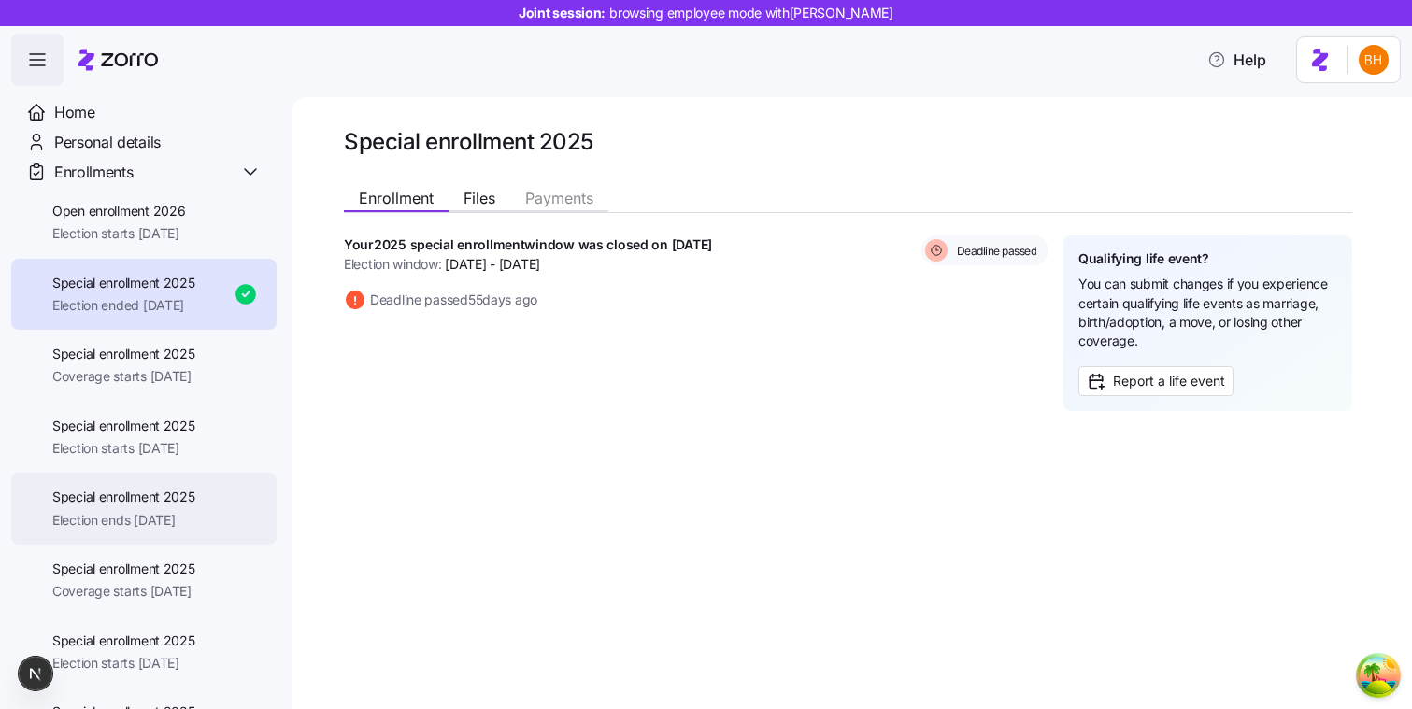
click at [168, 529] on span "Election ends 11/25/2025" at bounding box center [123, 520] width 143 height 19
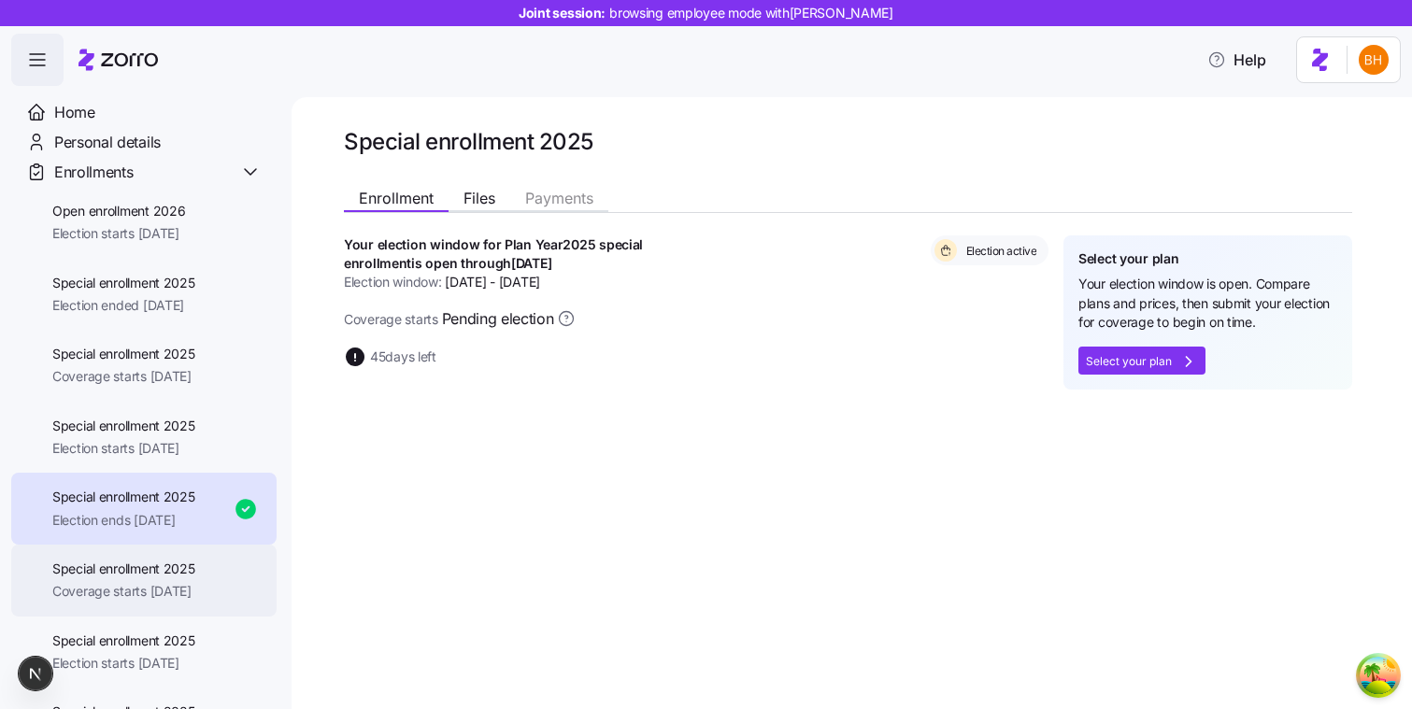
click at [154, 571] on span "Special enrollment 2025" at bounding box center [123, 569] width 143 height 19
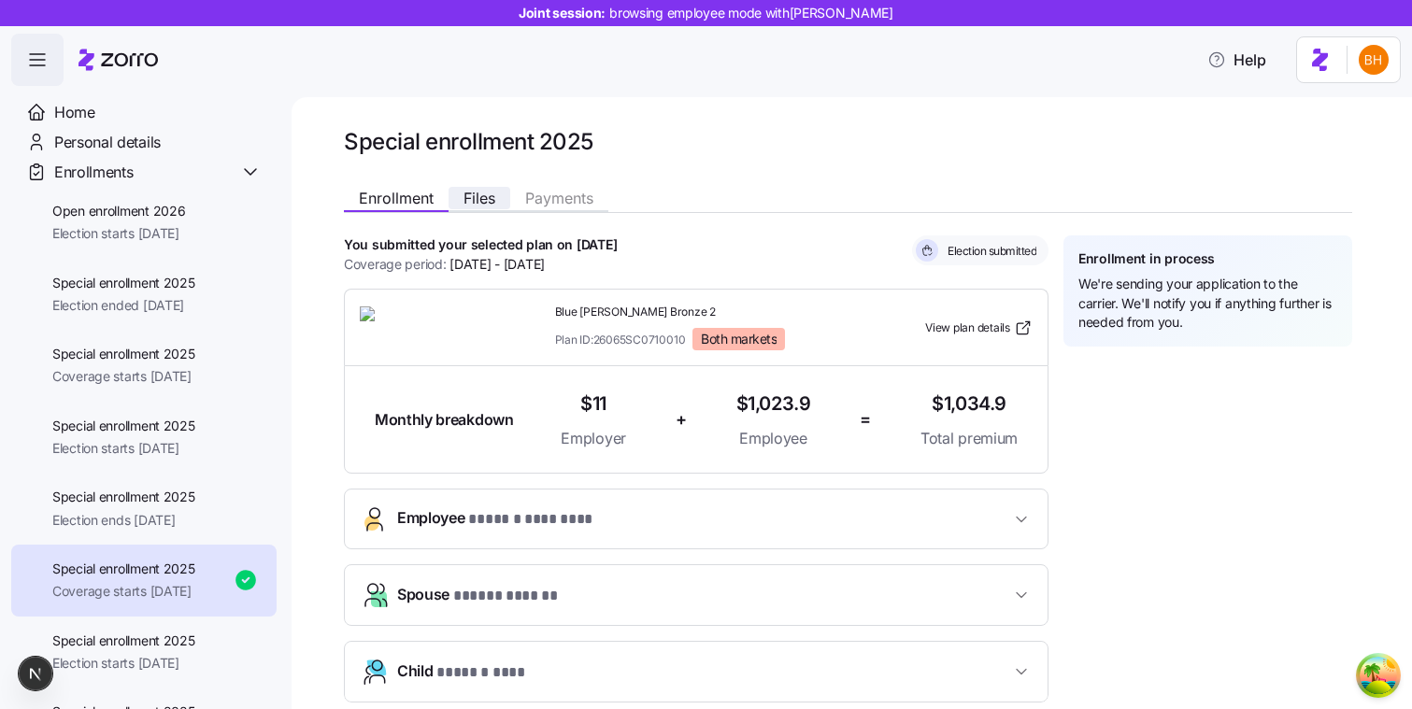
click at [489, 192] on span "Files" at bounding box center [479, 198] width 32 height 15
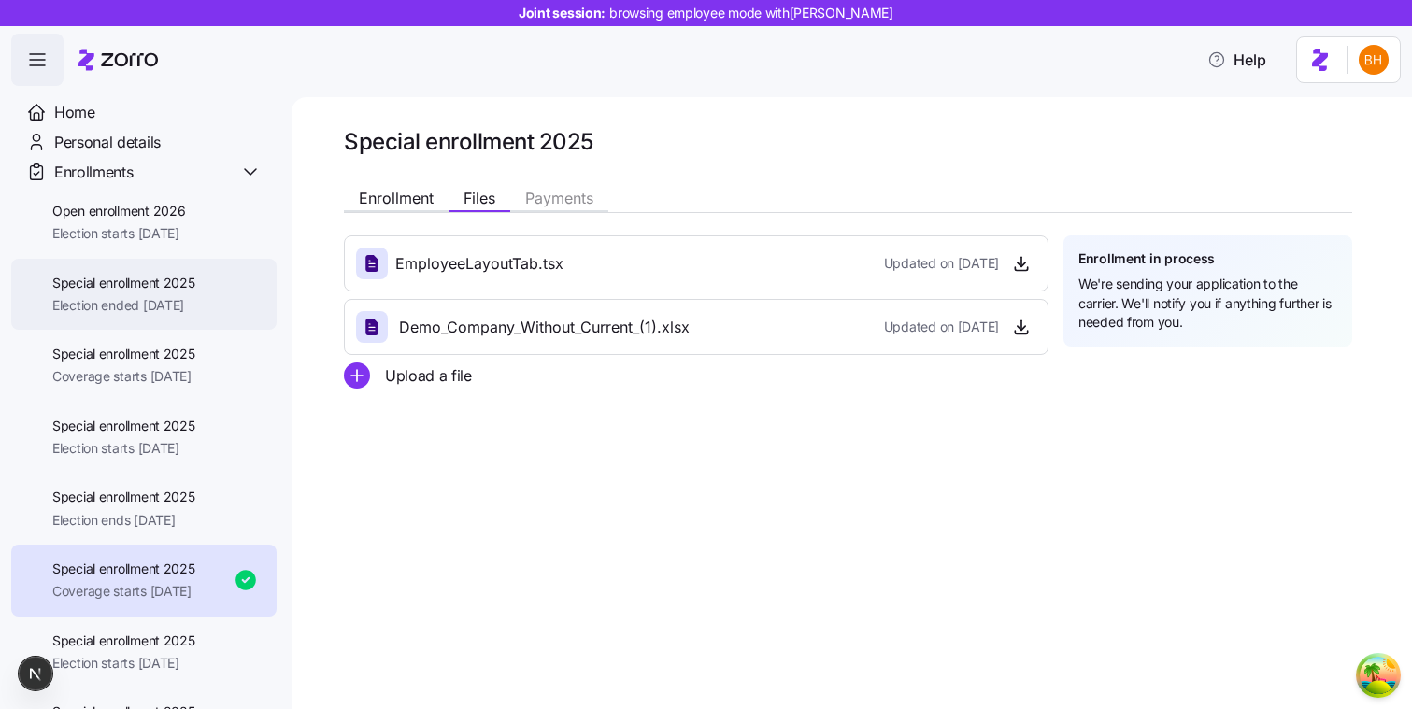
click at [215, 324] on div "Special enrollment 2025 Election ended 08/16/2025" at bounding box center [143, 295] width 265 height 72
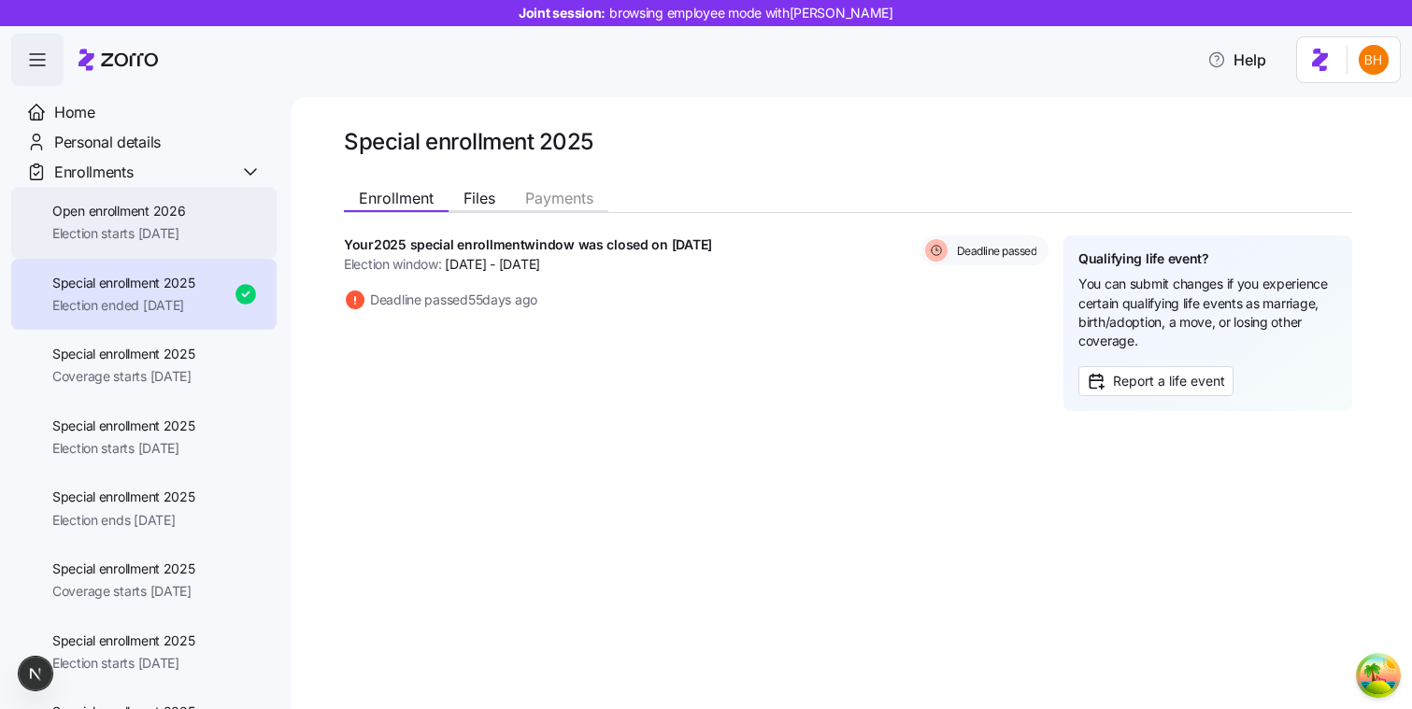
click at [238, 235] on div "Open enrollment 2026 Election starts 11/01/2025" at bounding box center [143, 223] width 265 height 72
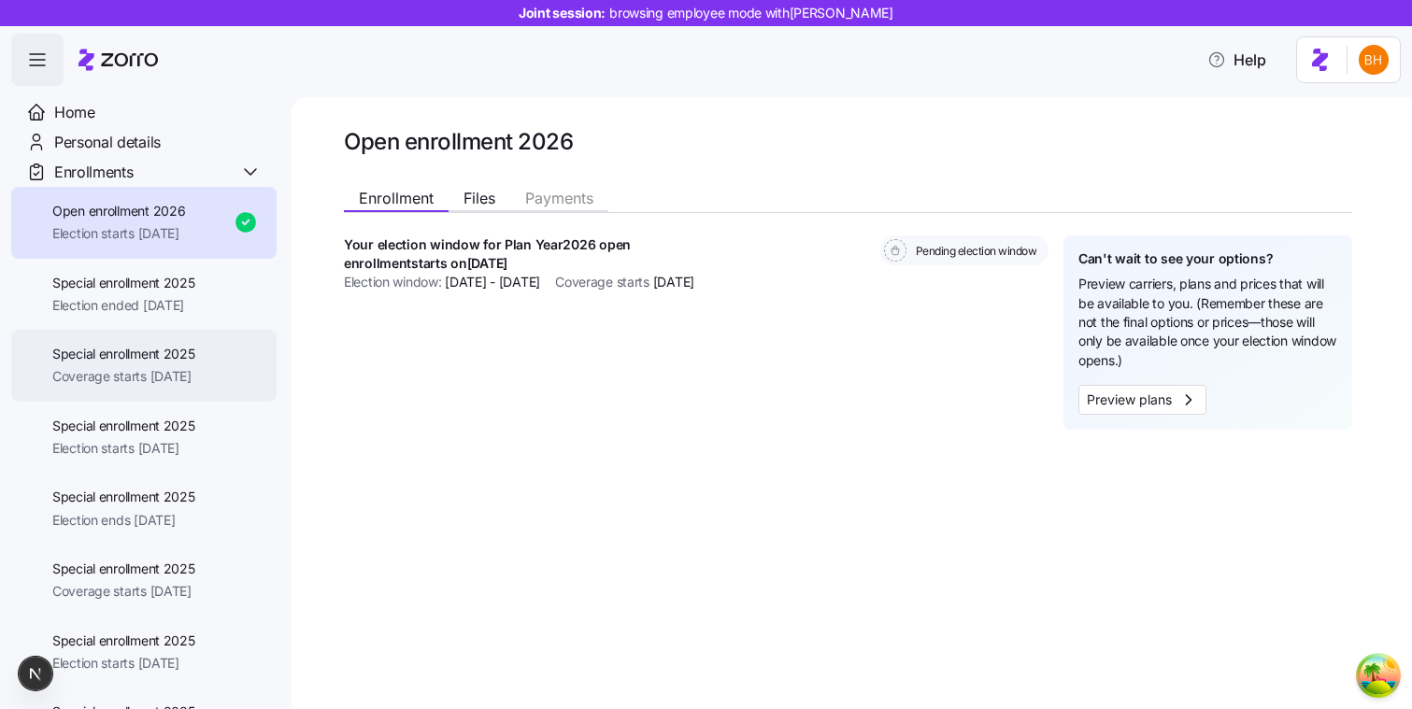
click at [195, 356] on span "Special enrollment 2025" at bounding box center [123, 354] width 143 height 19
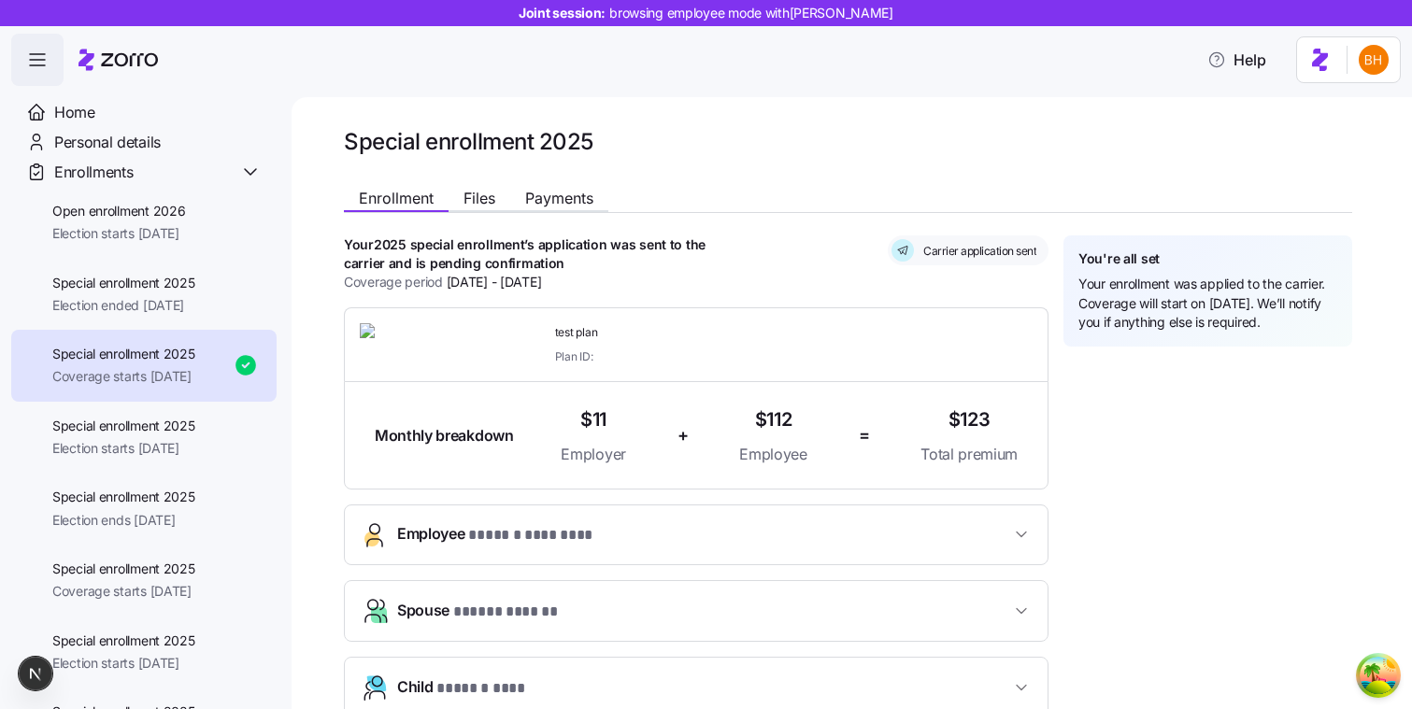
click at [571, 180] on div "Enrollment Files Payments" at bounding box center [848, 195] width 1008 height 35
click at [561, 198] on span "Payments" at bounding box center [559, 198] width 68 height 15
click at [580, 199] on span "Payments" at bounding box center [559, 198] width 68 height 15
click at [577, 192] on span "Payments" at bounding box center [559, 198] width 68 height 15
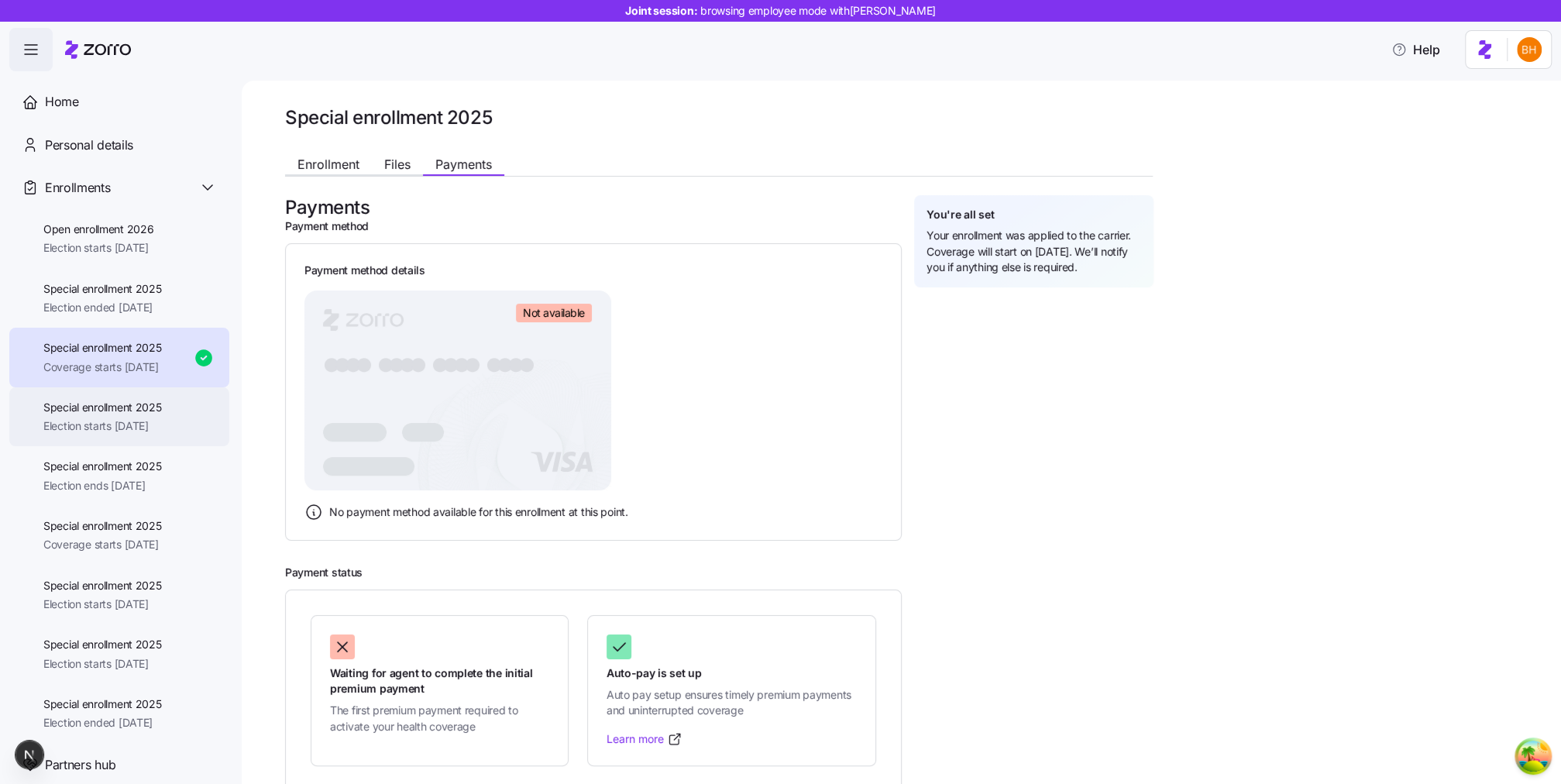
click at [154, 408] on span "Special enrollment 2025" at bounding box center [102, 407] width 119 height 16
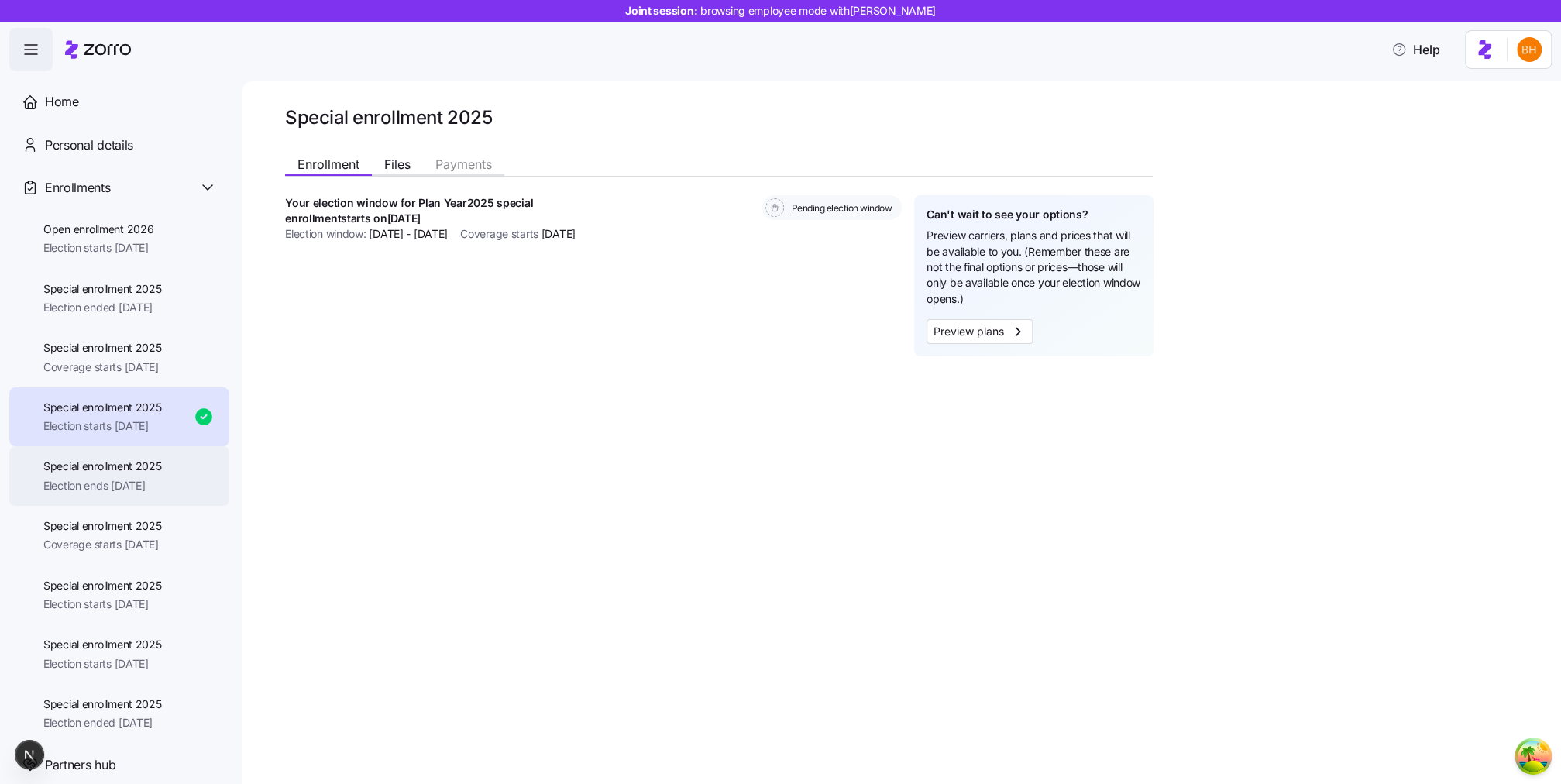
click at [195, 491] on div "Special enrollment 2025 Election ends 11/25/2025" at bounding box center [119, 476] width 220 height 60
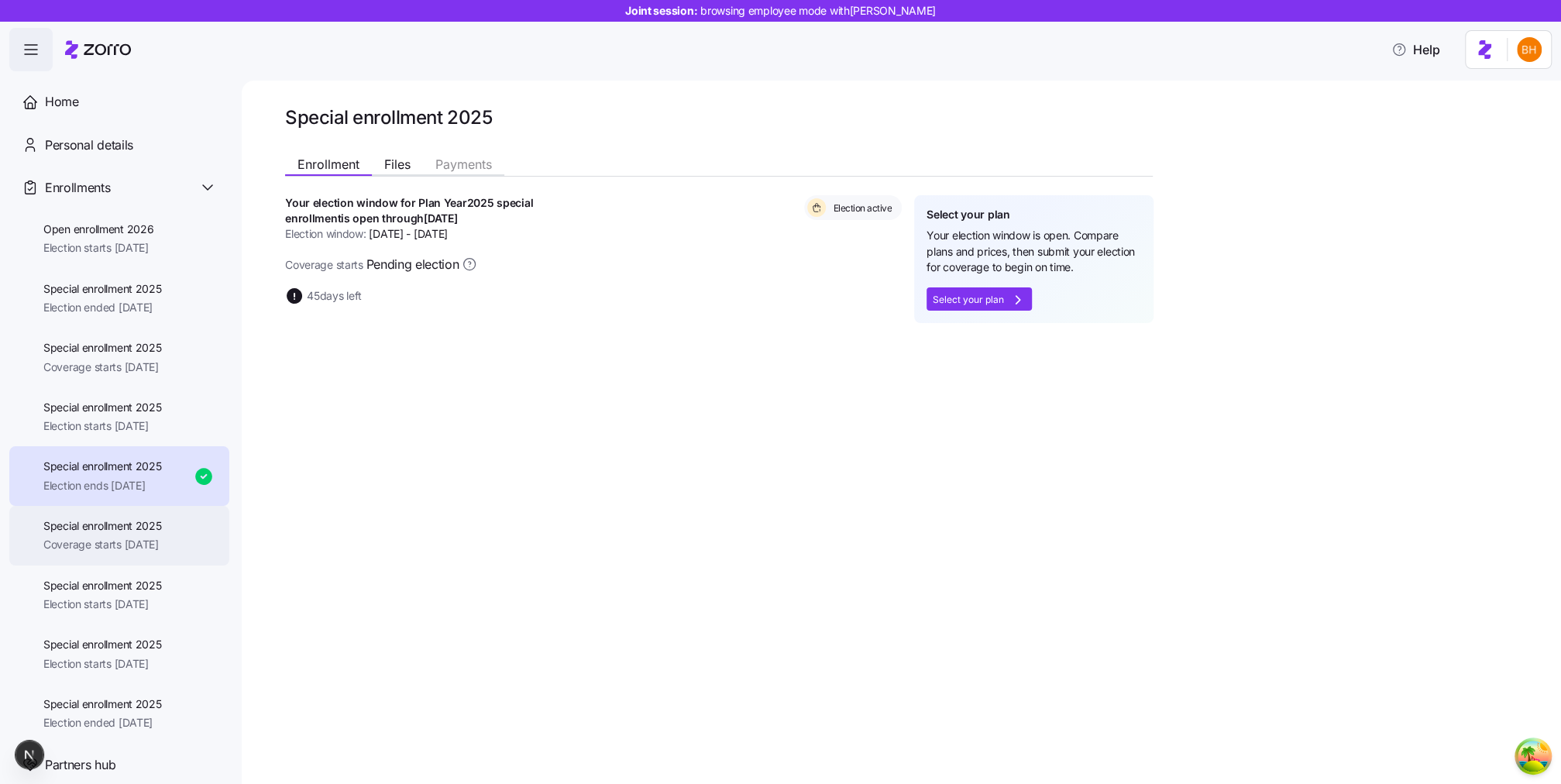
click at [154, 550] on span "Coverage starts 11/01/2025" at bounding box center [102, 544] width 119 height 16
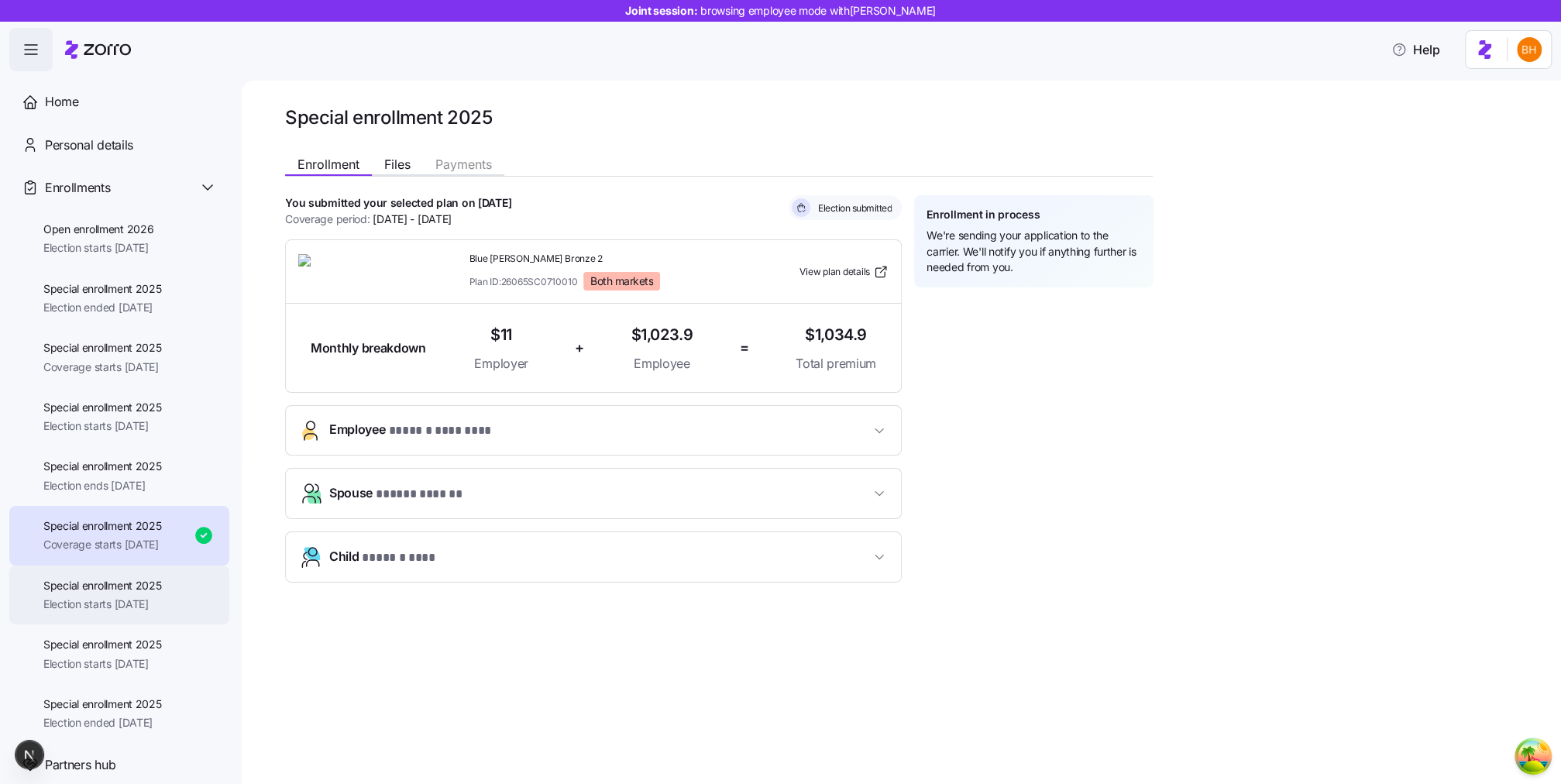
click at [128, 587] on span "Special enrollment 2025" at bounding box center [102, 585] width 119 height 16
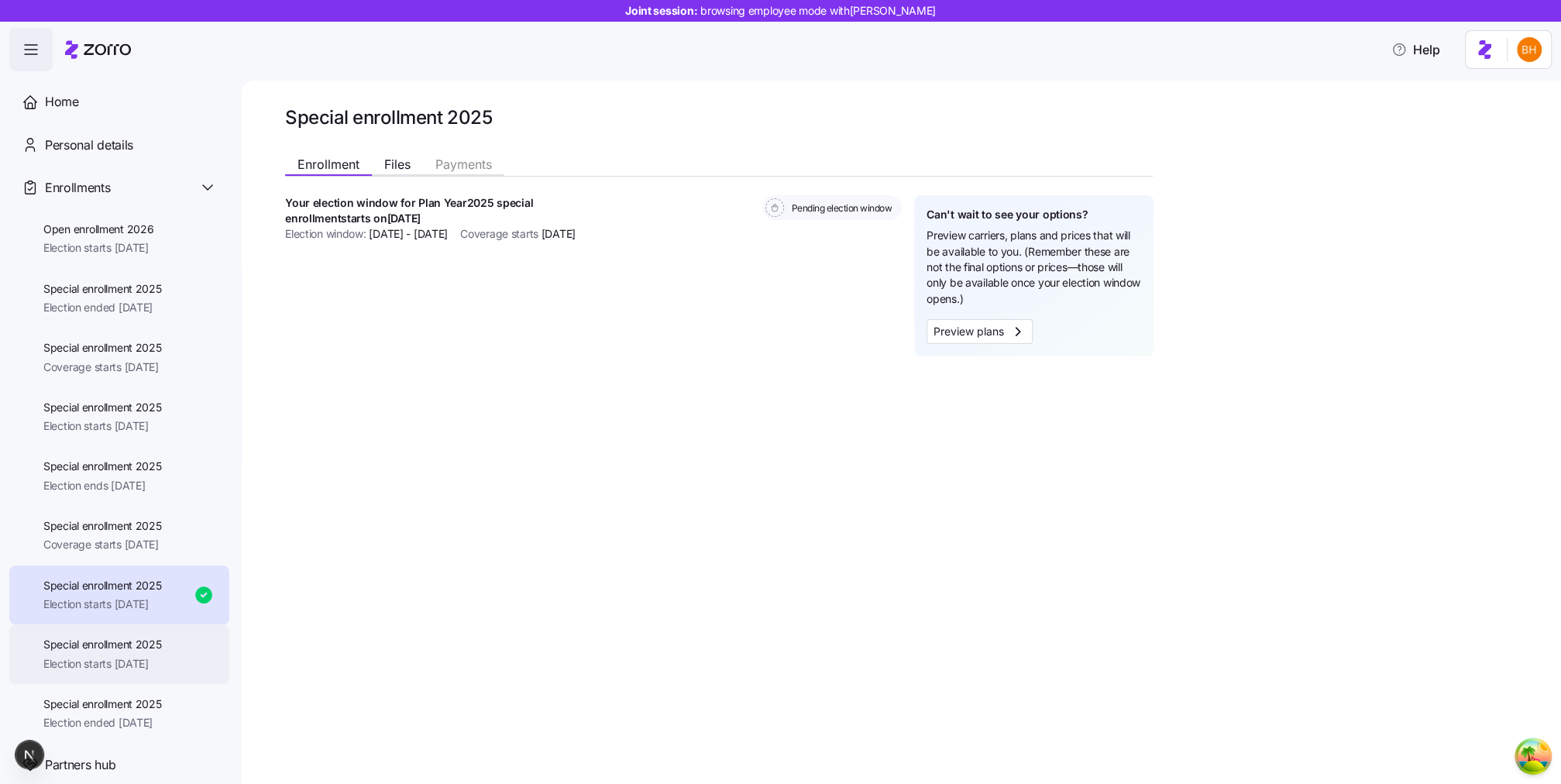
click at [140, 587] on span "Special enrollment 2025" at bounding box center [102, 644] width 119 height 16
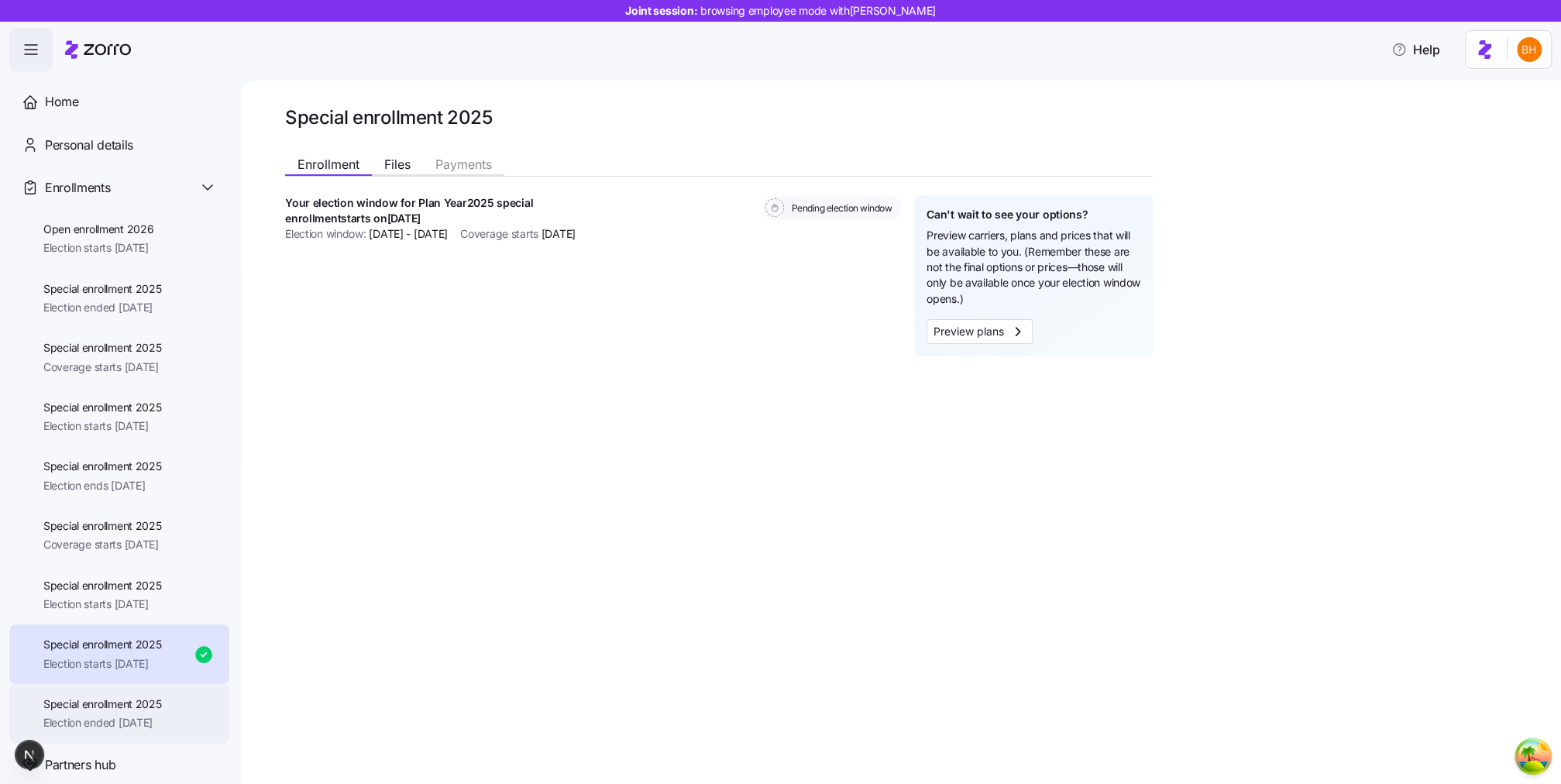
click at [136, 587] on span "Election ended 08/02/2025" at bounding box center [102, 723] width 119 height 16
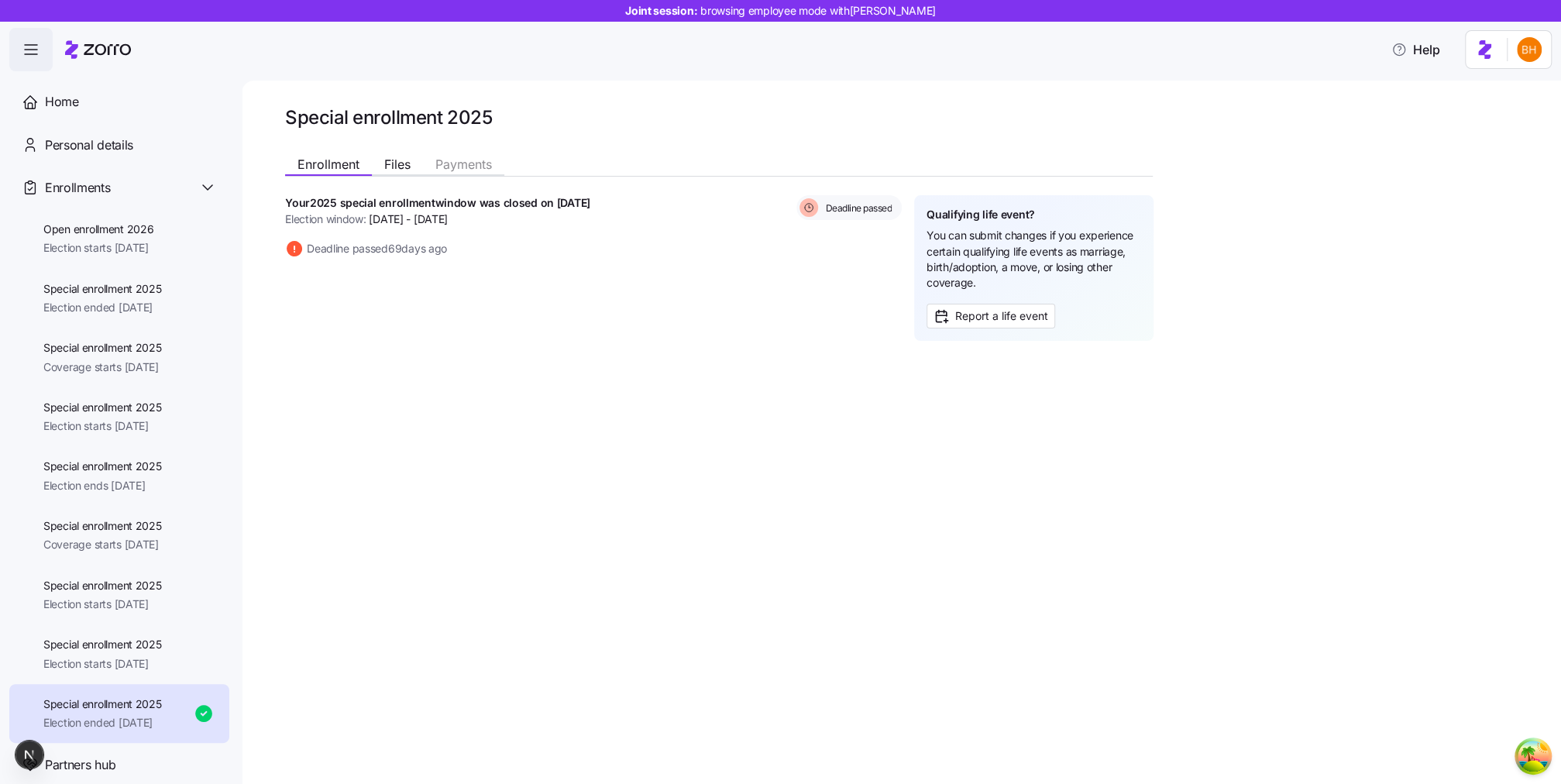
click at [423, 211] on h1 "Your 2025 special enrollment window was closed on Aug 2, 2025" at bounding box center [438, 202] width 305 height 16
drag, startPoint x: 396, startPoint y: 221, endPoint x: 488, endPoint y: 222, distance: 92.0
click at [487, 211] on h1 "Your 2025 special enrollment window was closed on Aug 2, 2025" at bounding box center [438, 202] width 305 height 16
drag, startPoint x: 493, startPoint y: 233, endPoint x: 387, endPoint y: 232, distance: 106.0
click at [387, 228] on span "Jul 1, 2025 - Aug 2, 2025" at bounding box center [408, 219] width 79 height 17
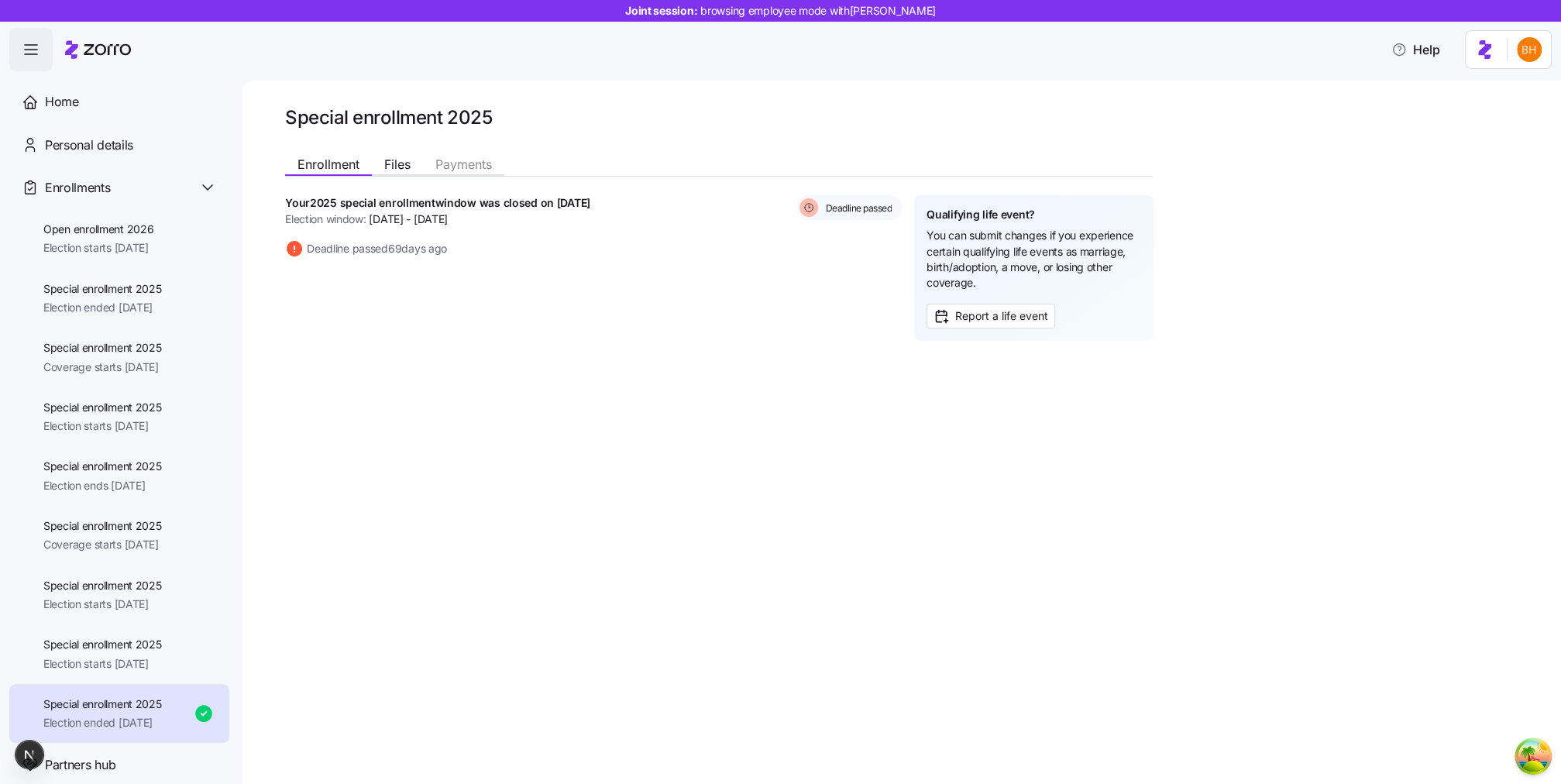
click at [387, 228] on span "Jul 1, 2025 - Aug 2, 2025" at bounding box center [408, 219] width 79 height 17
click at [169, 587] on div "Special enrollment 2025 Election starts 10/01/2025" at bounding box center [119, 654] width 220 height 60
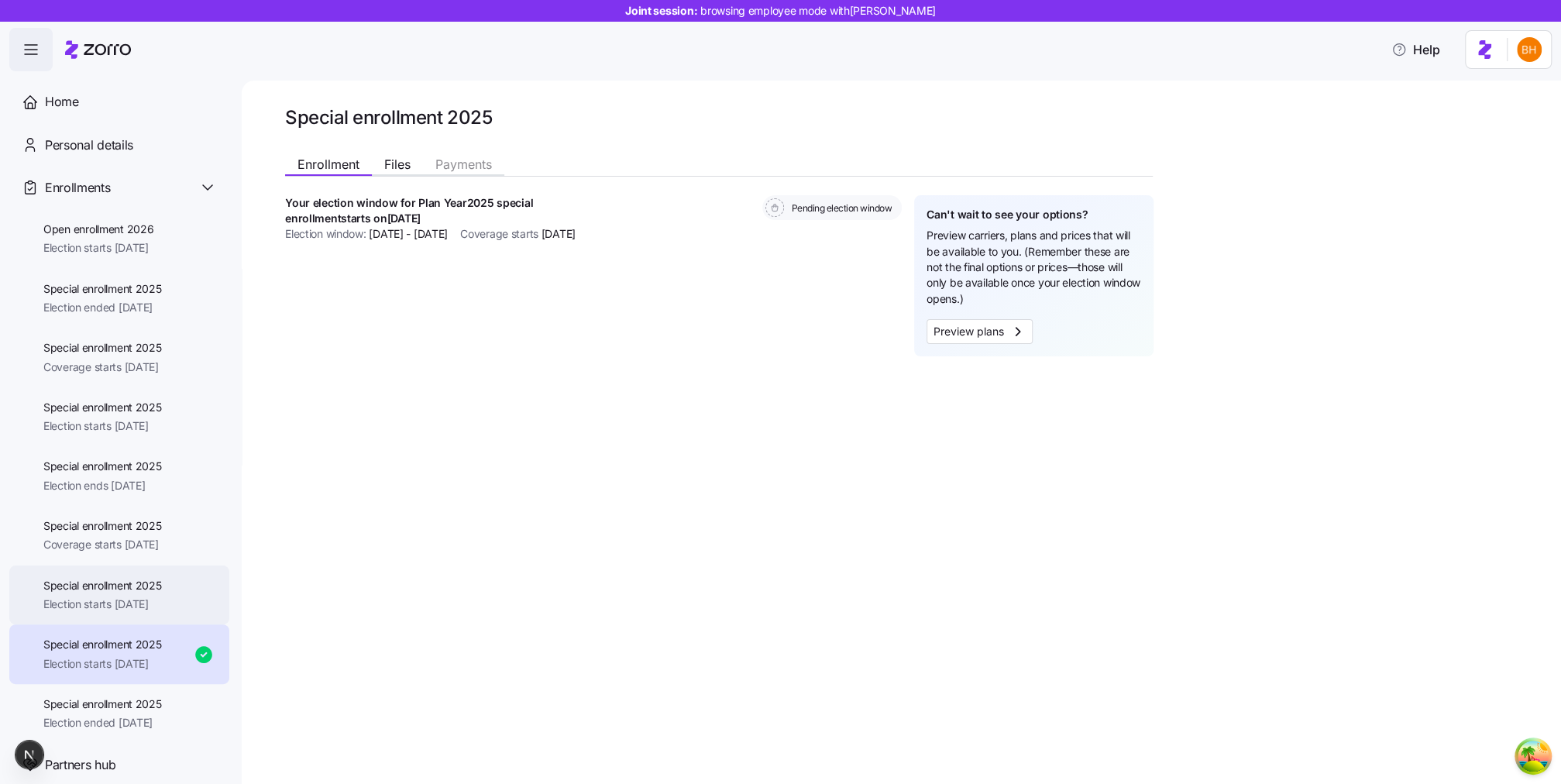
click at [154, 587] on span "Election starts 09/01/2025" at bounding box center [102, 604] width 119 height 16
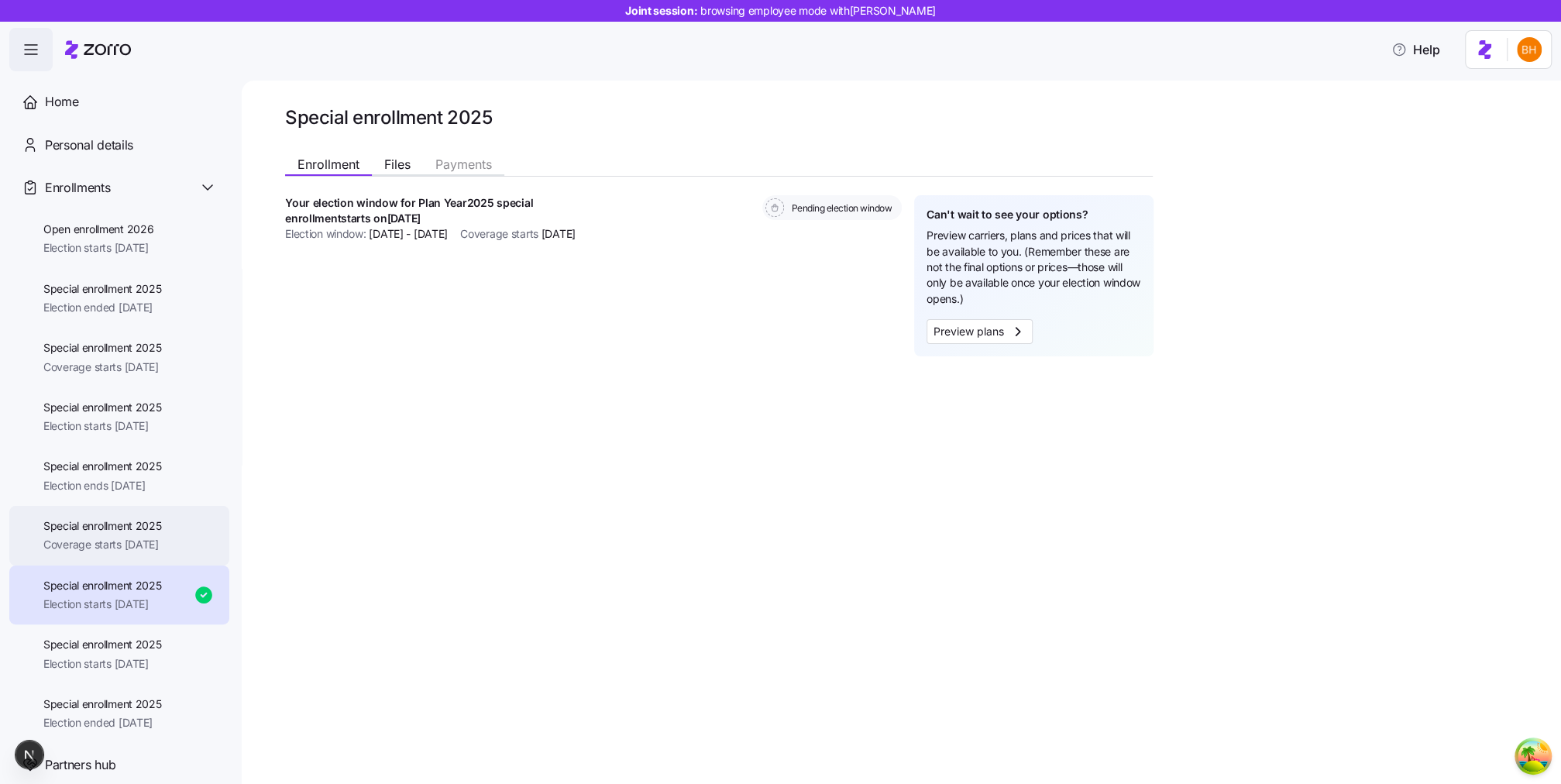
click at [104, 549] on span "Coverage starts 11/01/2025" at bounding box center [102, 544] width 119 height 16
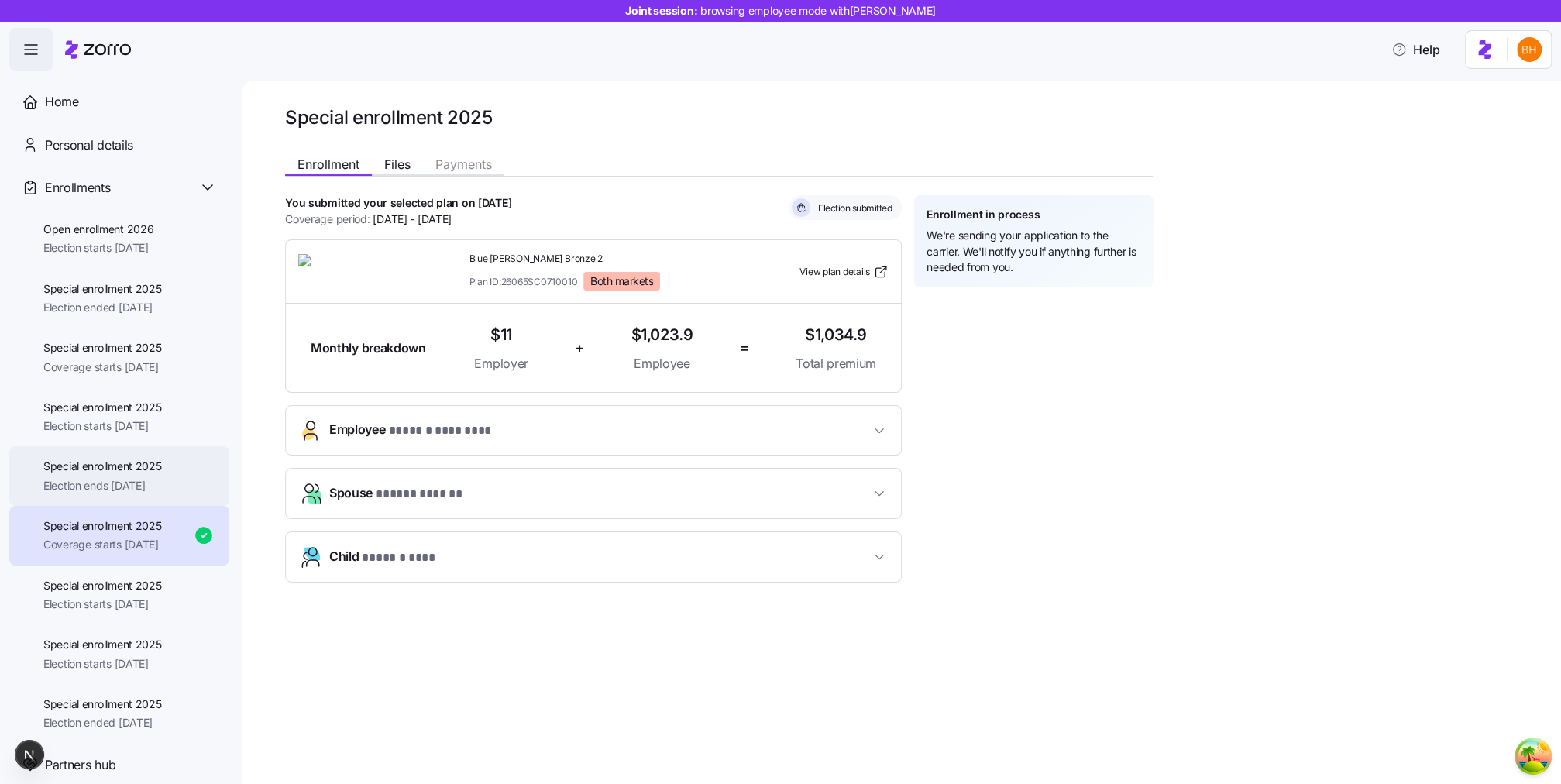
click at [123, 482] on span "Election ends 11/25/2025" at bounding box center [102, 486] width 119 height 16
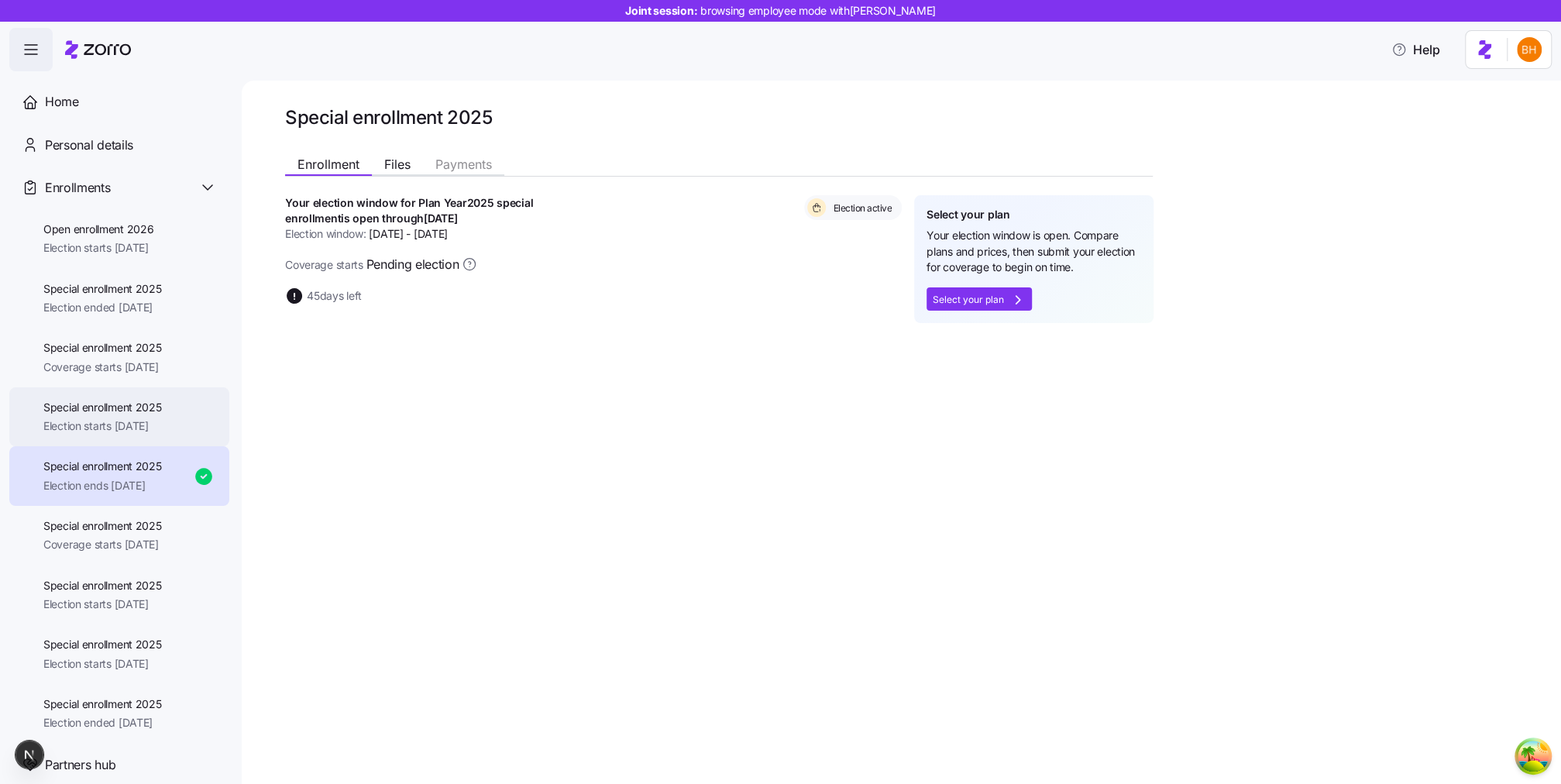
click at [124, 430] on span "Election starts 11/06/2025" at bounding box center [102, 426] width 119 height 16
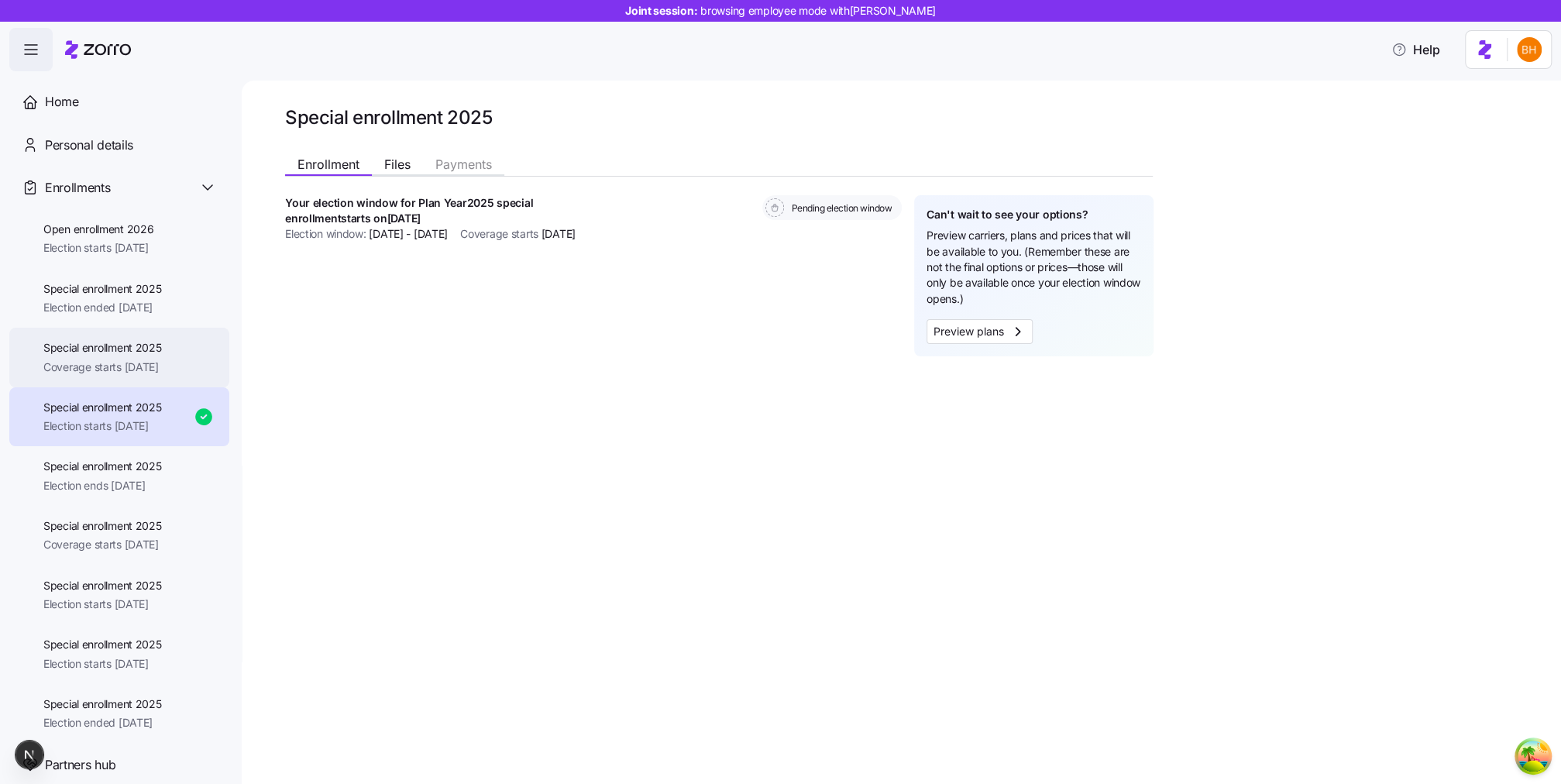
click at [120, 355] on span "Special enrollment 2025" at bounding box center [102, 347] width 119 height 16
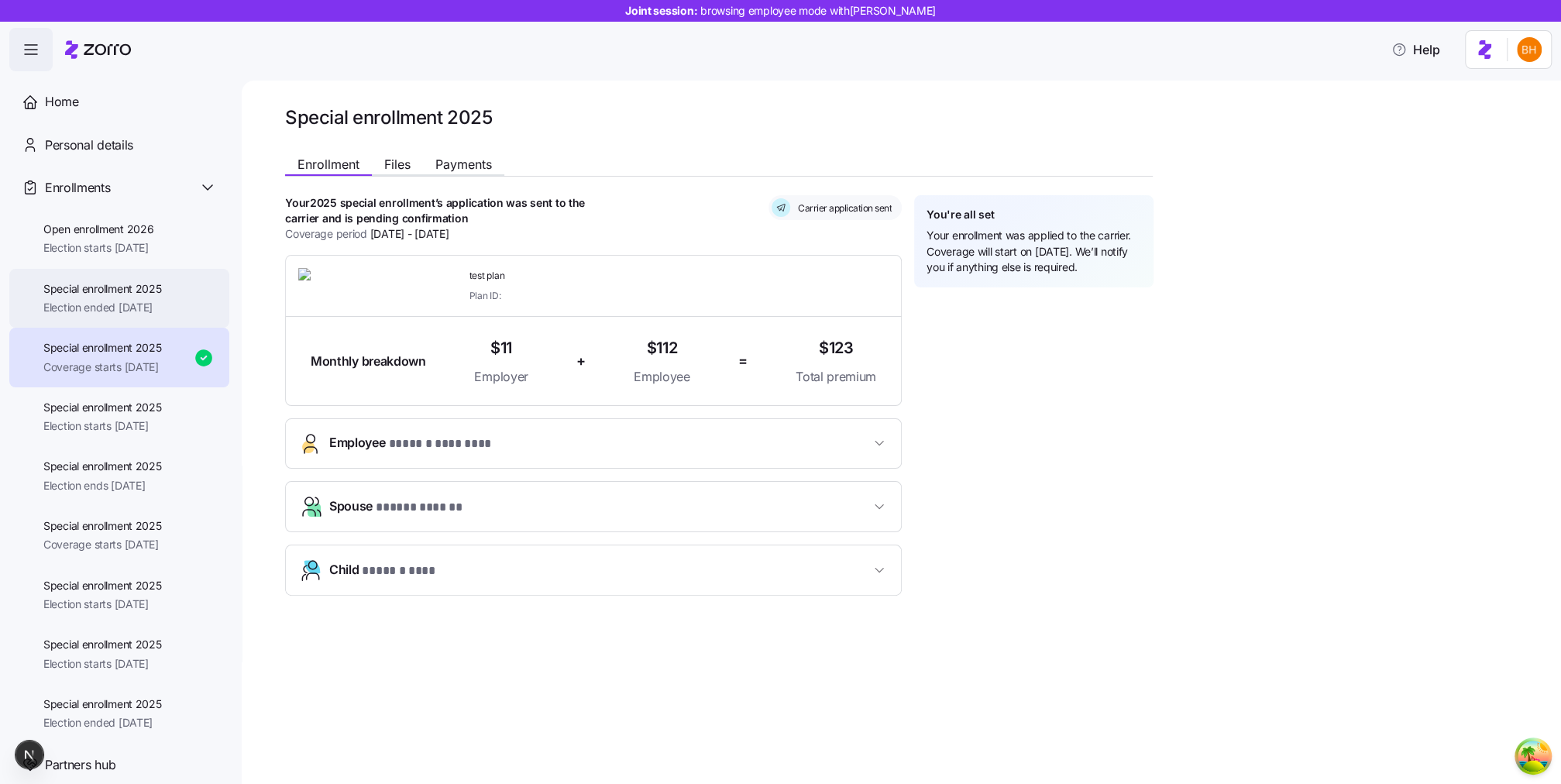
click at [122, 318] on div "Special enrollment 2025 Election ended 08/16/2025" at bounding box center [119, 298] width 220 height 60
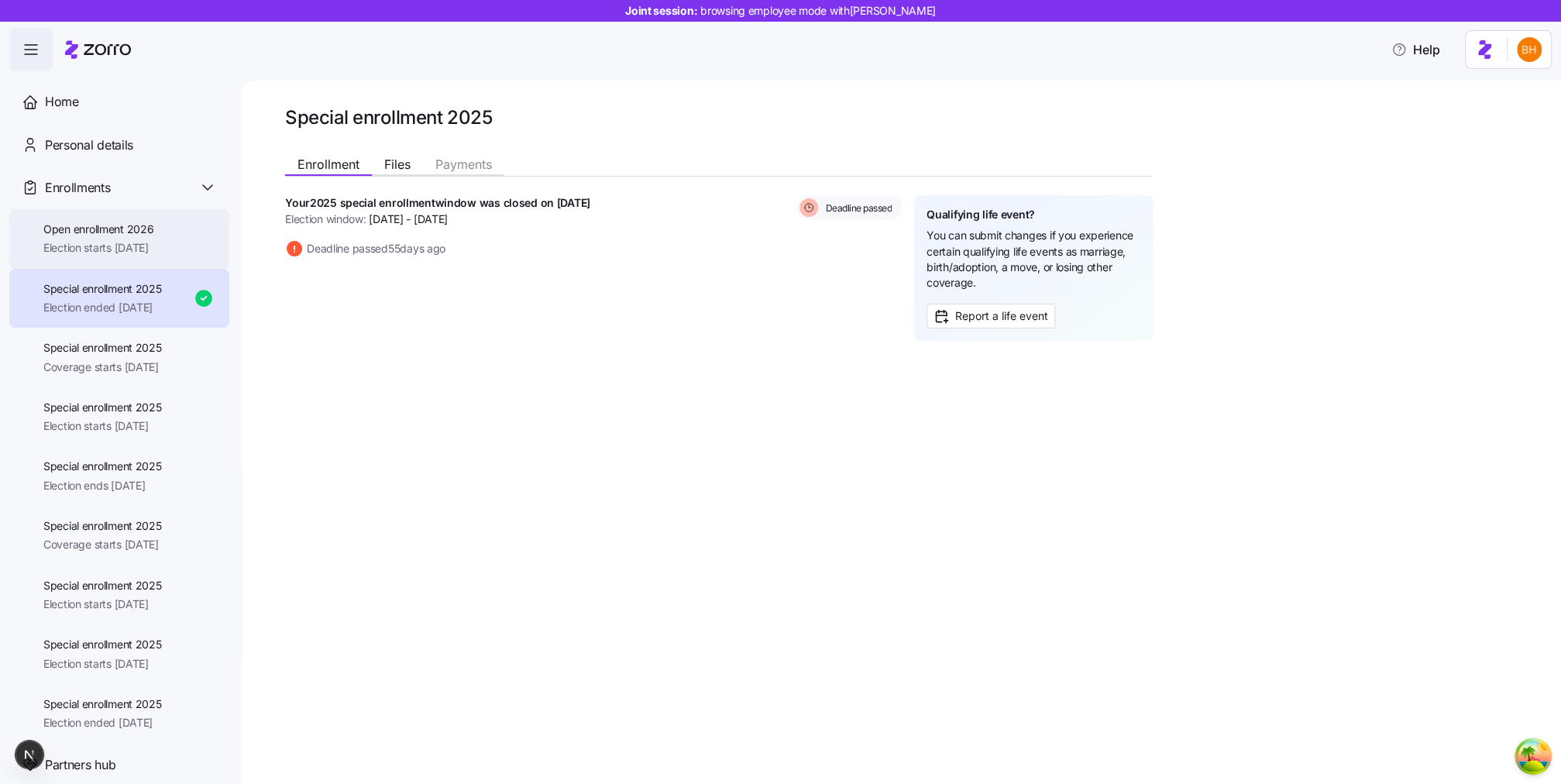
click at [109, 259] on div "Open enrollment 2026 Election starts 11/01/2025" at bounding box center [119, 239] width 220 height 60
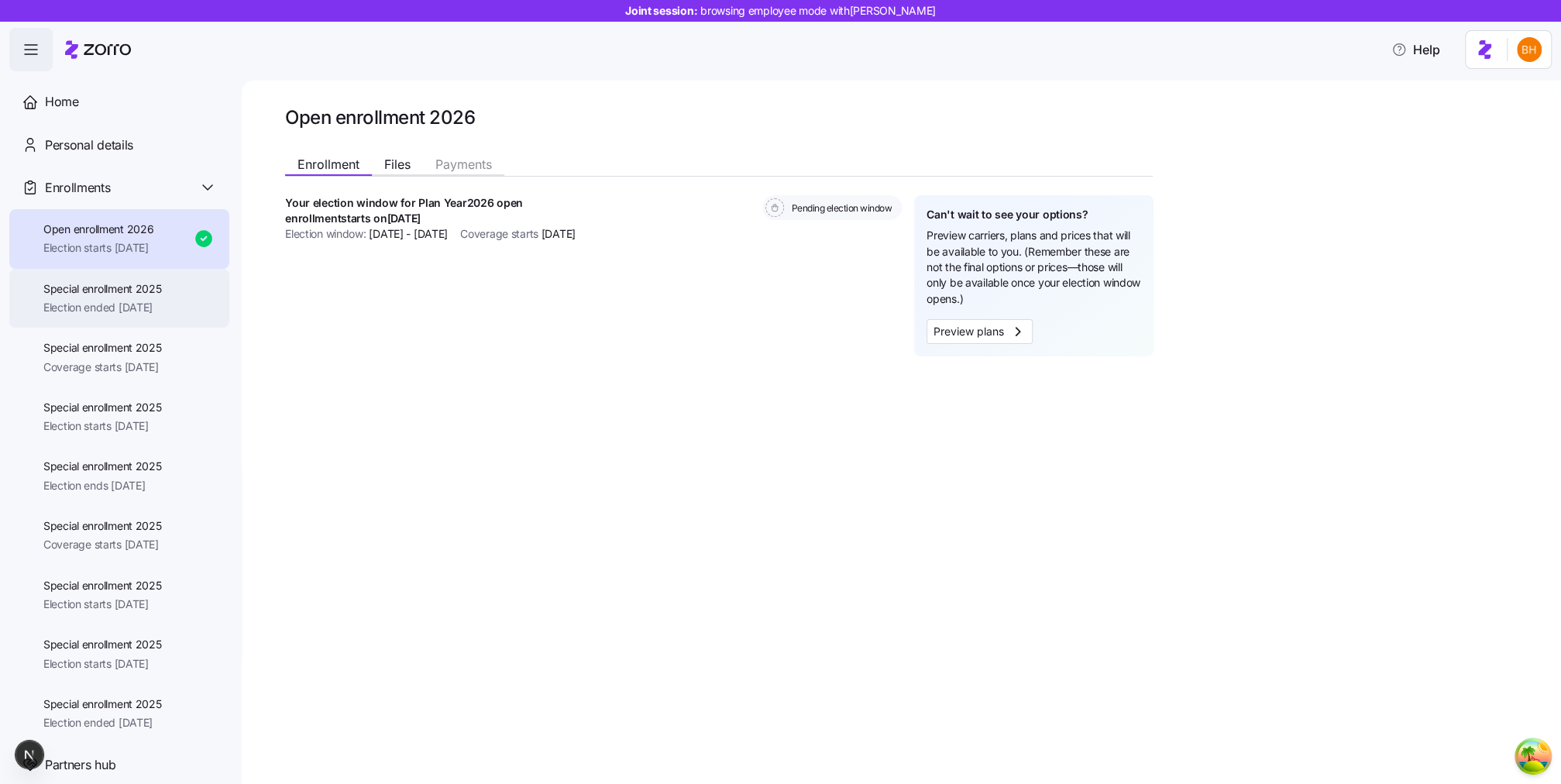
click at [112, 319] on div "Special enrollment 2025 Election ended 08/16/2025" at bounding box center [119, 298] width 220 height 60
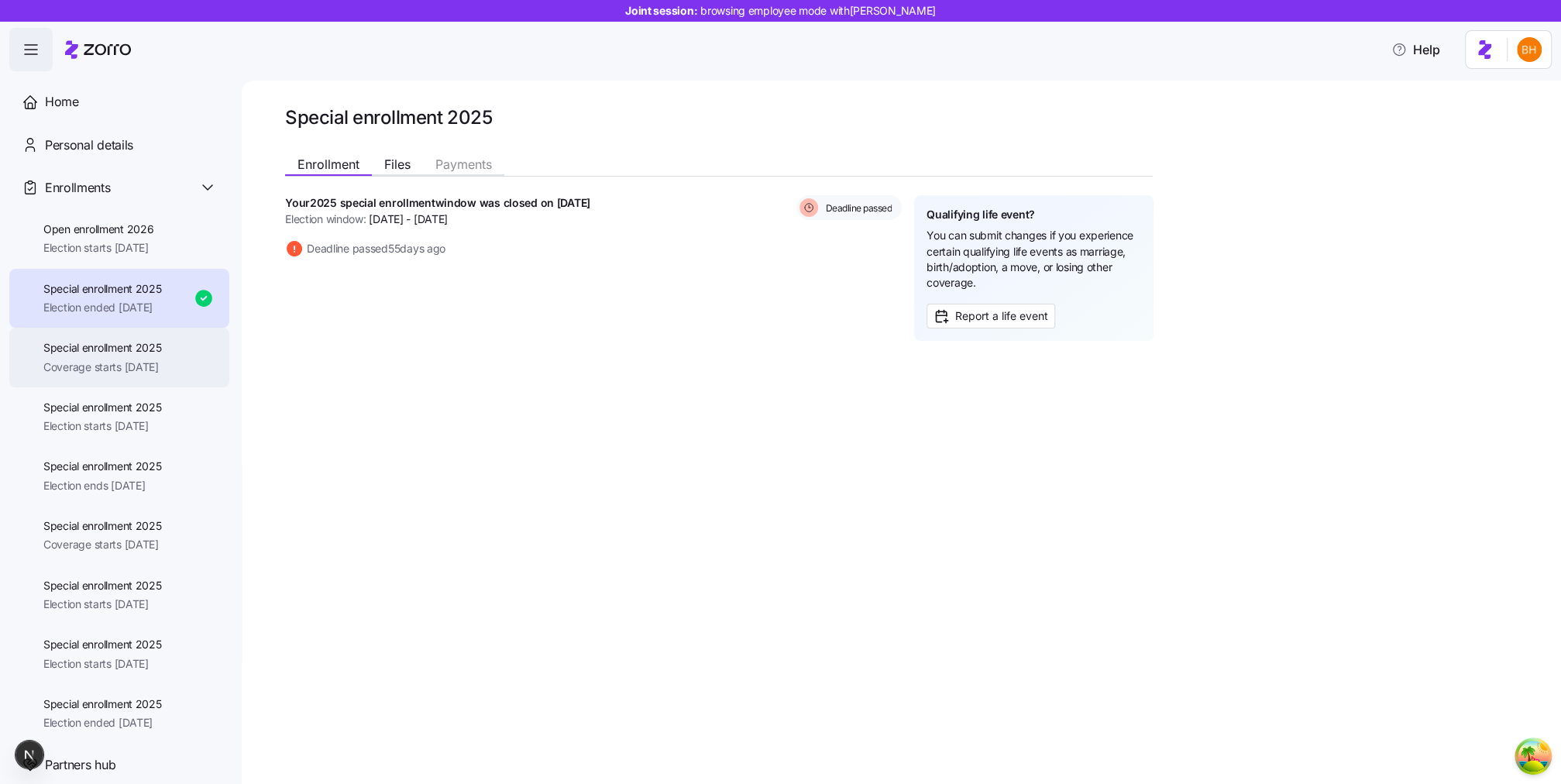
click at [111, 361] on span "Coverage starts 12/01/2025" at bounding box center [102, 367] width 119 height 16
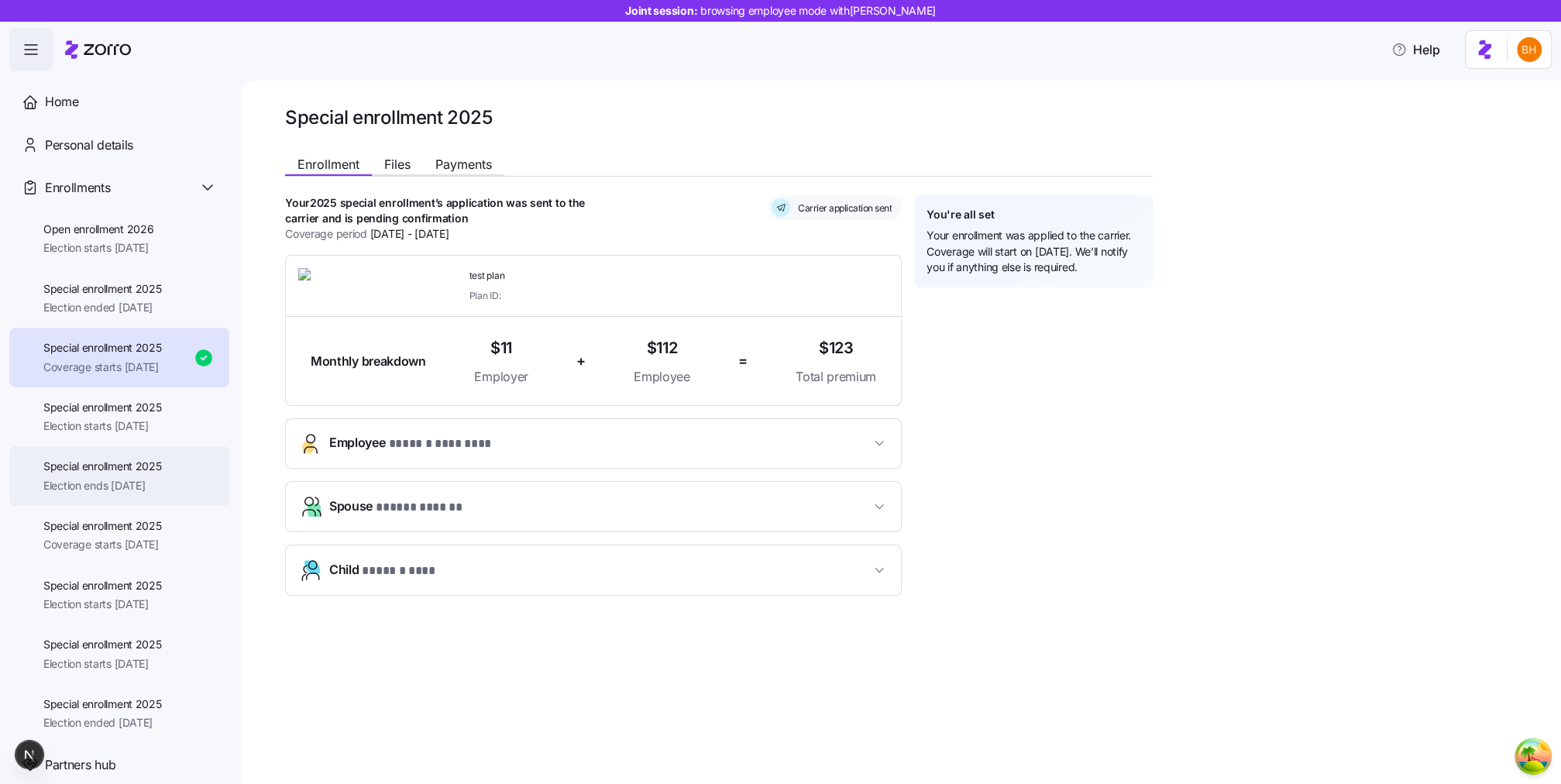
click at [116, 447] on div "Special enrollment 2025 Election ends 11/25/2025" at bounding box center [119, 476] width 220 height 60
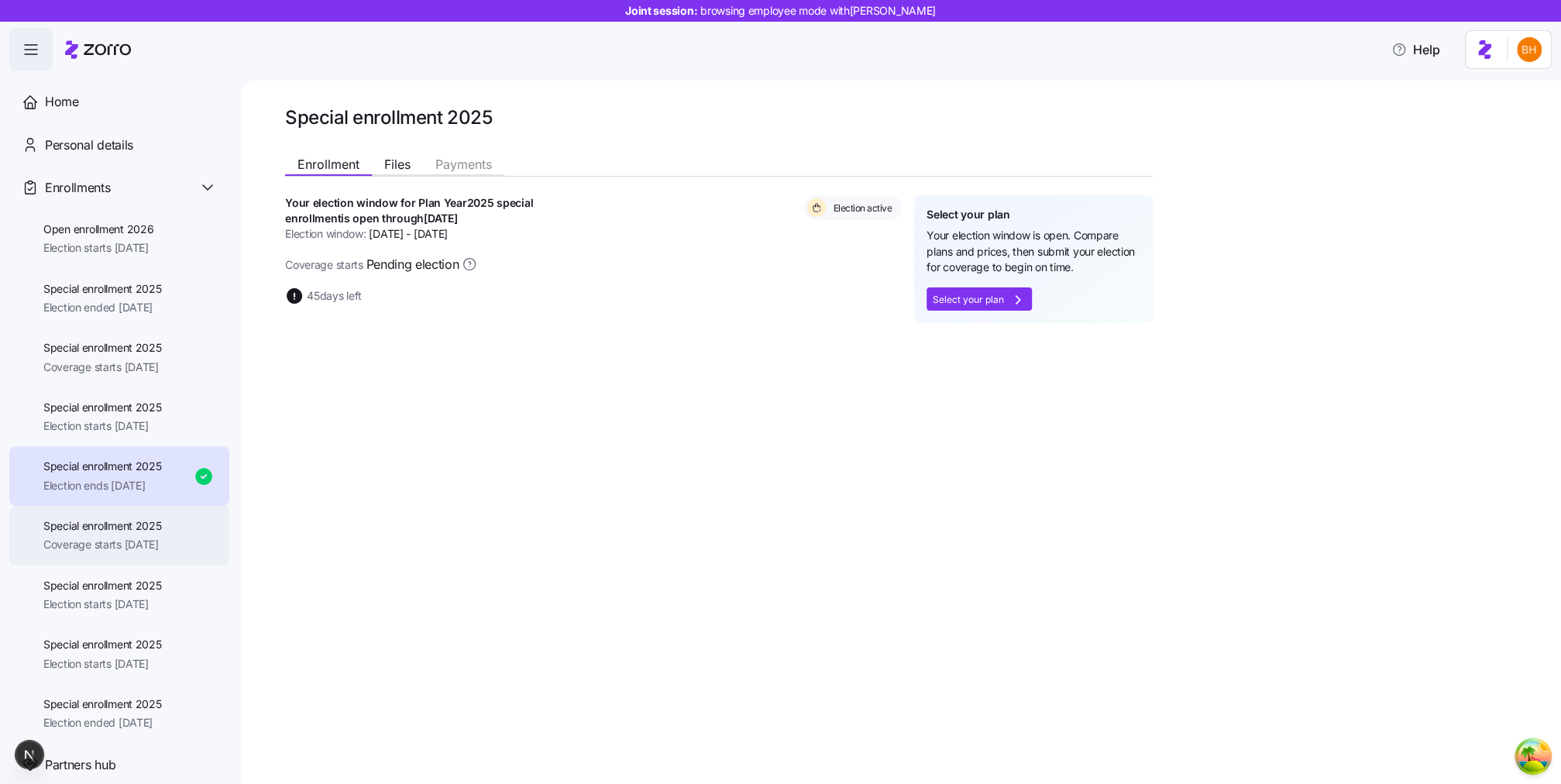
click at [116, 506] on div "Special enrollment 2025 Coverage starts 11/01/2025" at bounding box center [119, 535] width 220 height 60
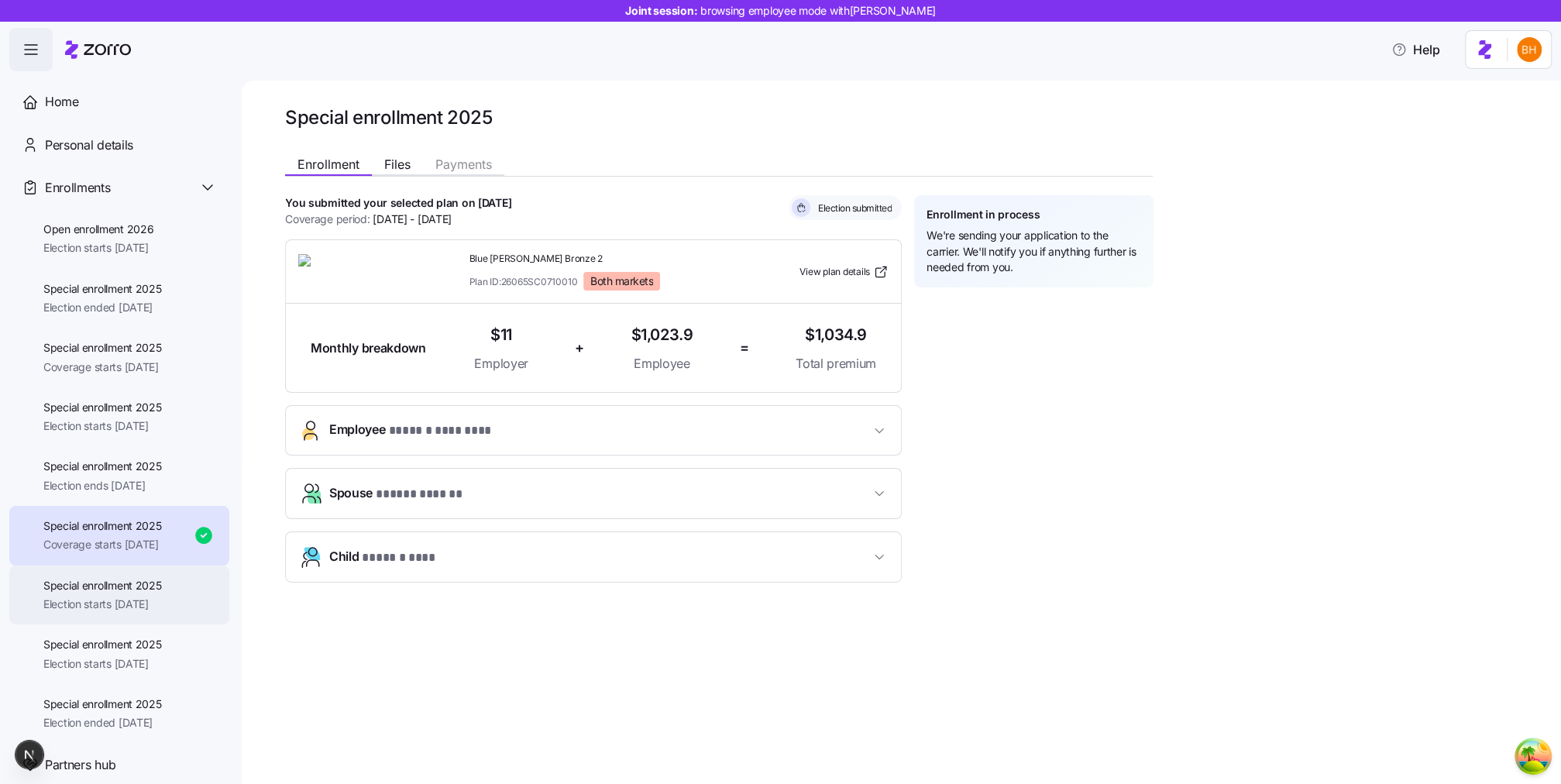
click at [116, 566] on div "Special enrollment 2025 Election starts 09/01/2025" at bounding box center [119, 595] width 220 height 60
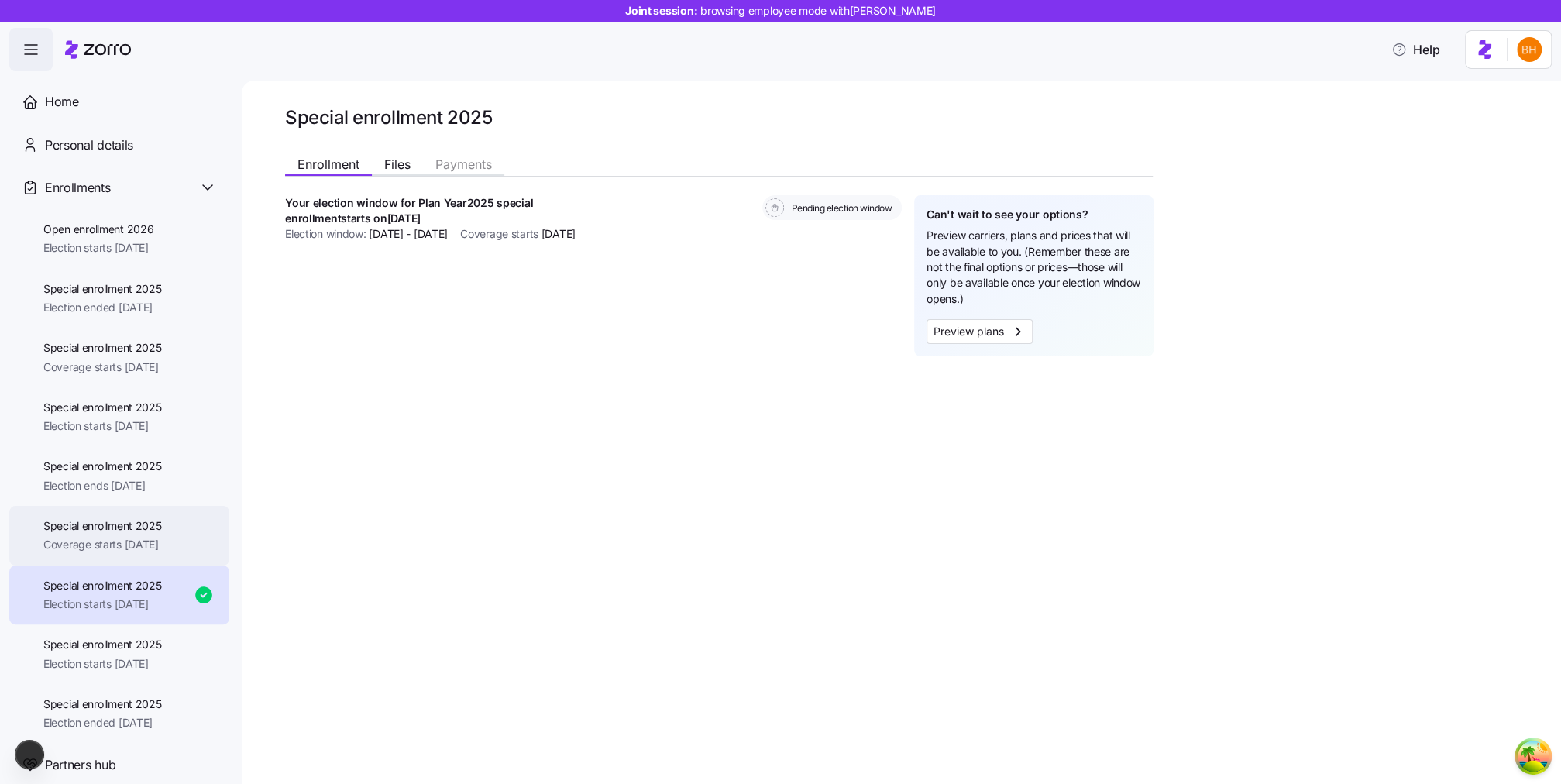
click at [165, 511] on div "Special enrollment 2025 Coverage starts 11/01/2025" at bounding box center [119, 535] width 220 height 60
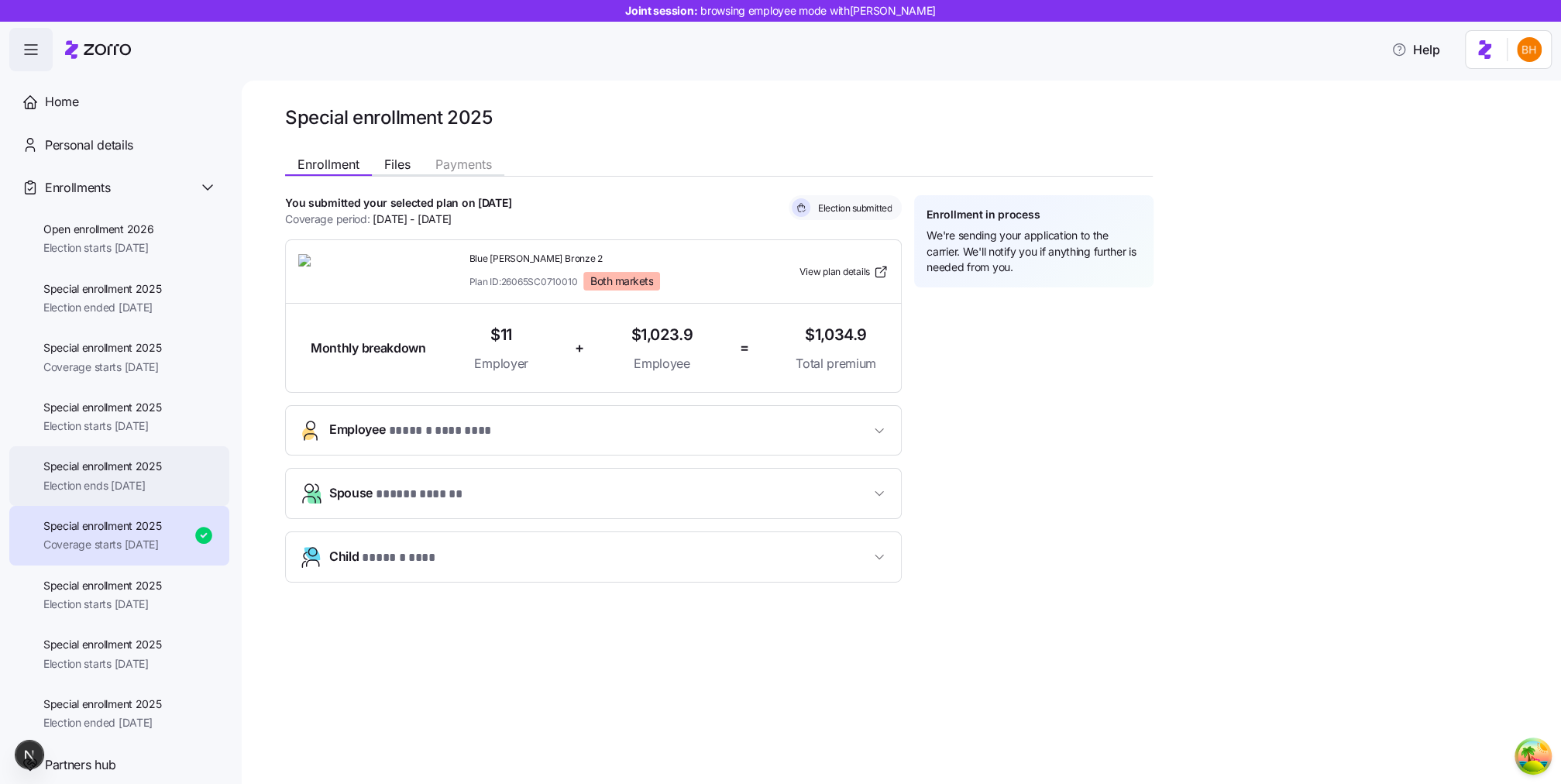
click at [146, 461] on span "Special enrollment 2025" at bounding box center [102, 466] width 119 height 16
click at [148, 406] on span "Special enrollment 2025" at bounding box center [102, 407] width 119 height 16
click at [143, 341] on span "Special enrollment 2025" at bounding box center [102, 347] width 119 height 16
click at [128, 312] on span "Election ended 08/16/2025" at bounding box center [102, 307] width 119 height 16
click at [140, 237] on span "Open enrollment 2026" at bounding box center [98, 229] width 110 height 16
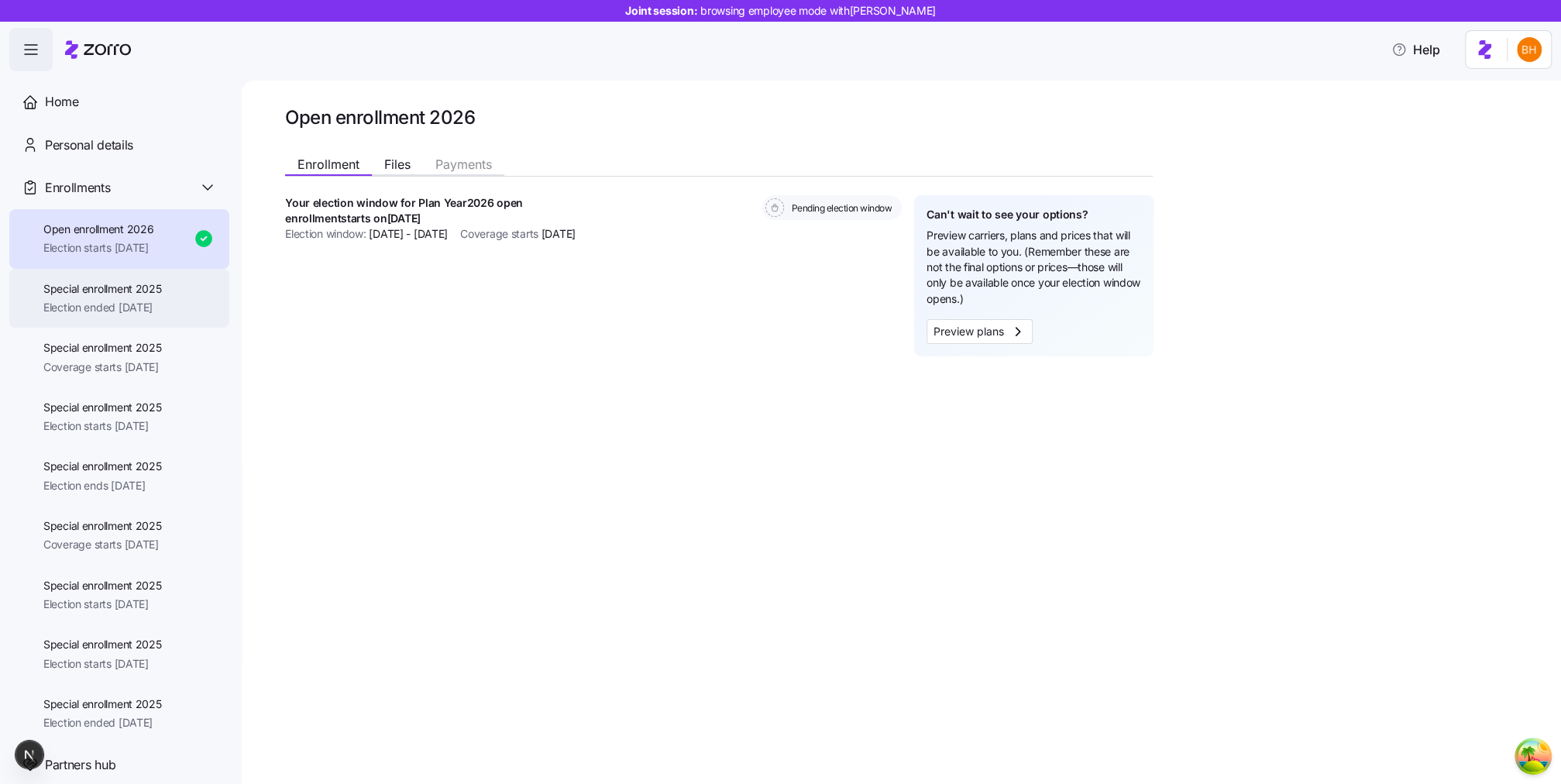
click at [128, 300] on span "Election ended 08/16/2025" at bounding box center [102, 307] width 119 height 16
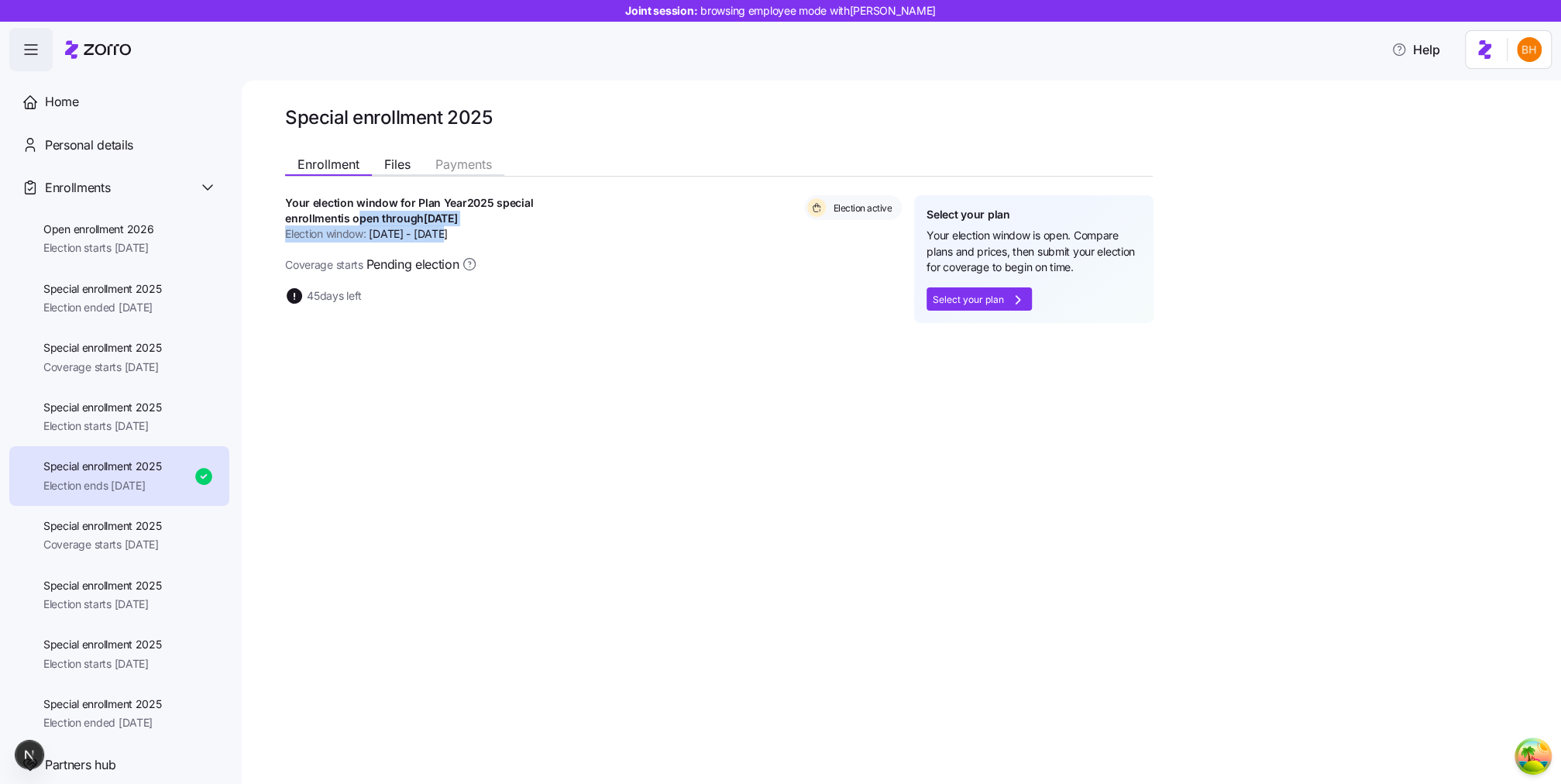
drag, startPoint x: 277, startPoint y: 219, endPoint x: 443, endPoint y: 227, distance: 166.2
click at [468, 249] on div "Special enrollment 2025 Enrollment Files Payments Your election window for Plan…" at bounding box center [901, 432] width 1319 height 703
click at [495, 314] on div "Your election window for Plan Year 2025 special enrollment is open through Nov …" at bounding box center [898, 259] width 1226 height 128
